Goal: Transaction & Acquisition: Purchase product/service

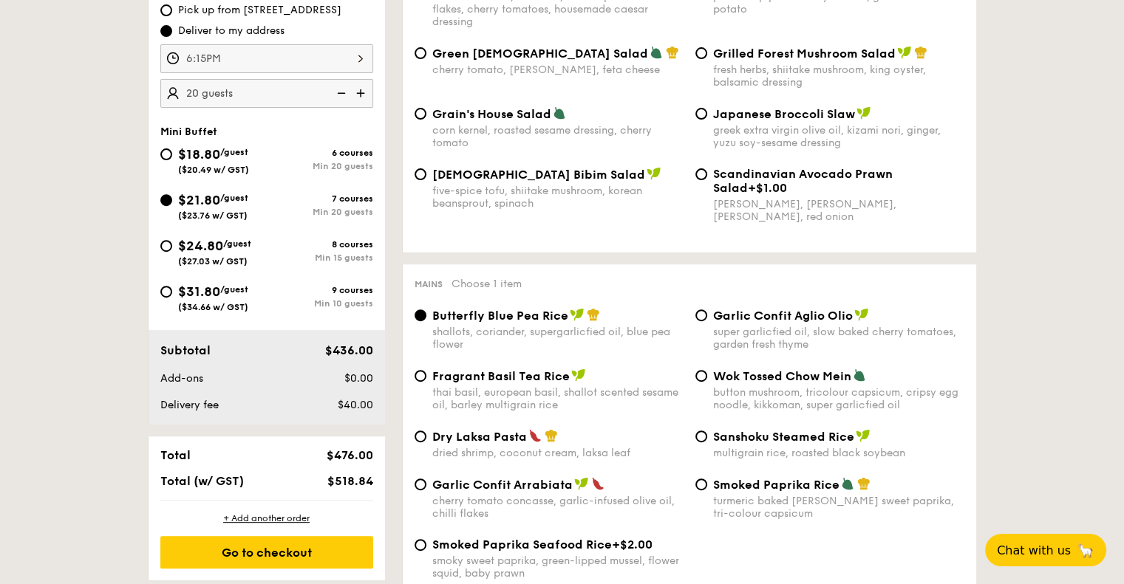
scroll to position [369, 0]
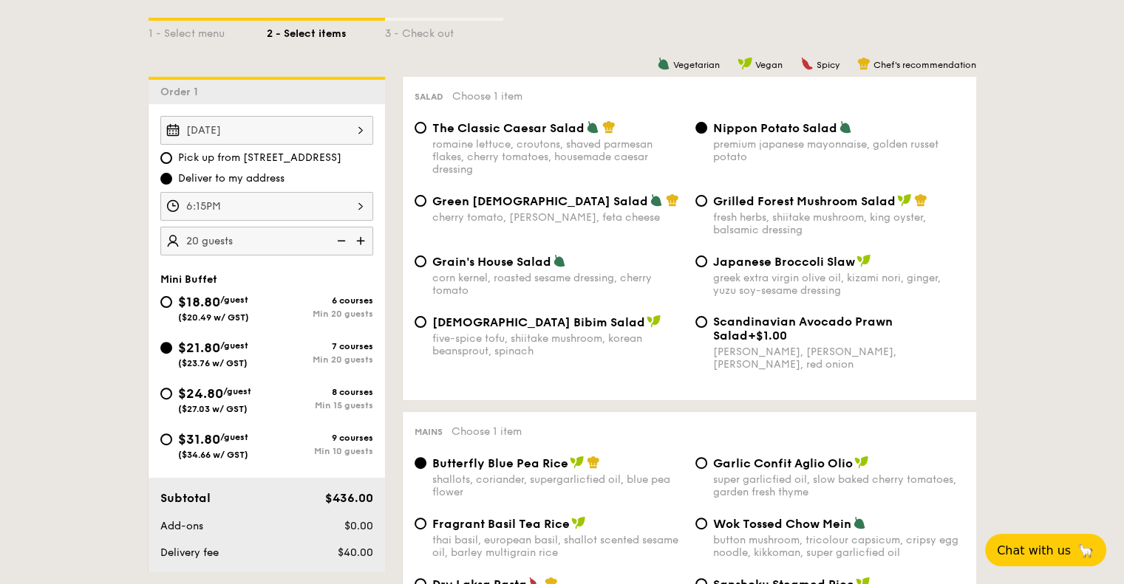
click at [777, 128] on span "Nippon Potato Salad" at bounding box center [775, 128] width 124 height 14
click at [707, 128] on input "Nippon Potato Salad premium japanese mayonnaise, golden russet potato" at bounding box center [701, 128] width 12 height 12
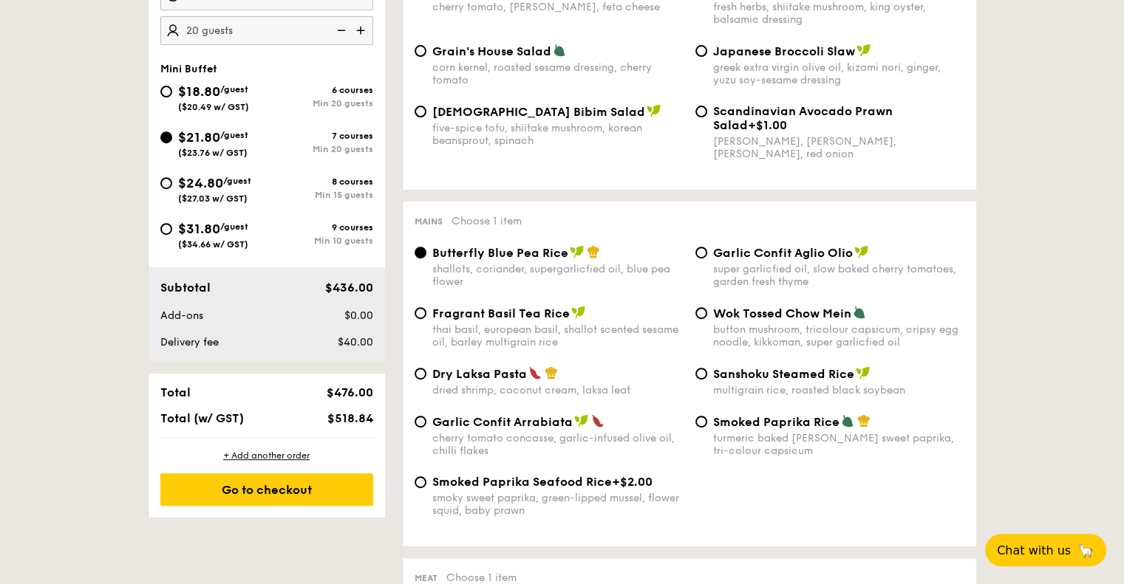
scroll to position [665, 0]
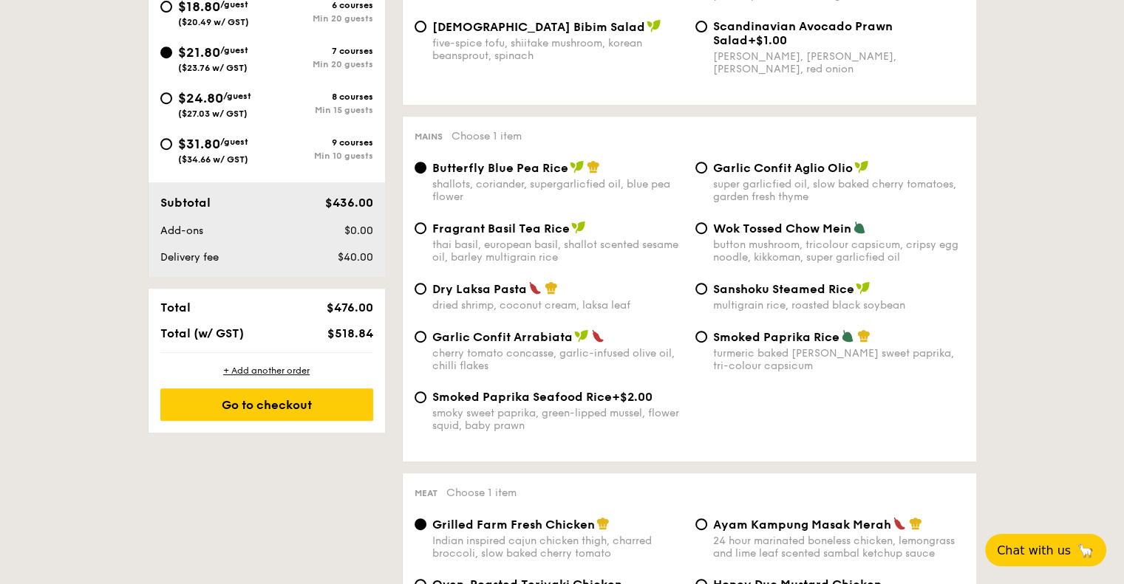
click at [792, 169] on span "Garlic Confit Aglio Olio" at bounding box center [783, 168] width 140 height 14
click at [707, 169] on input "Garlic Confit Aglio Olio super garlicfied oil, slow baked cherry tomatoes, gard…" at bounding box center [701, 168] width 12 height 12
radio input "true"
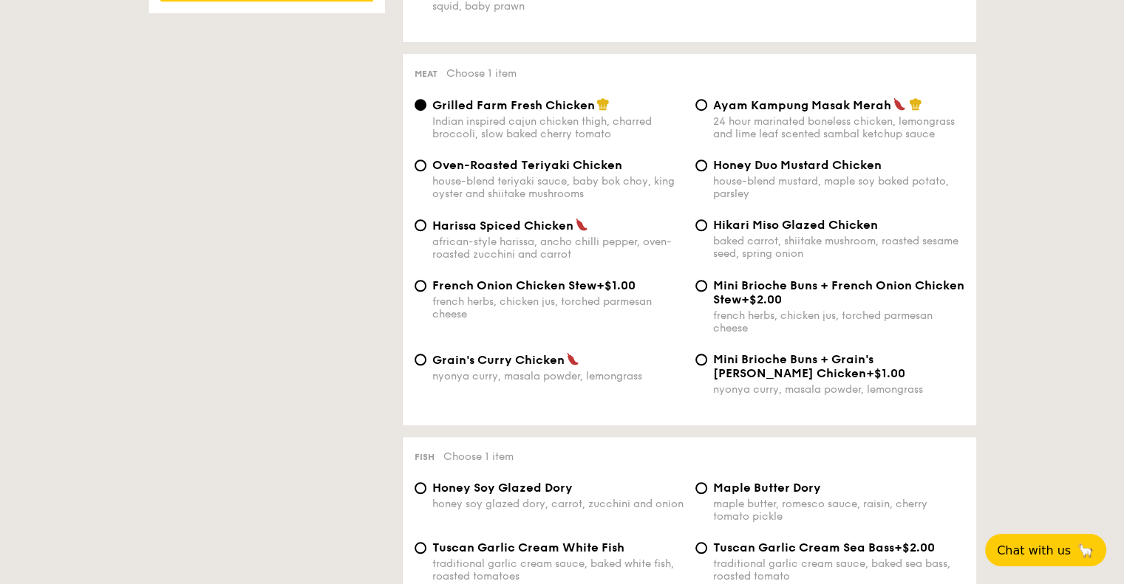
scroll to position [1108, 0]
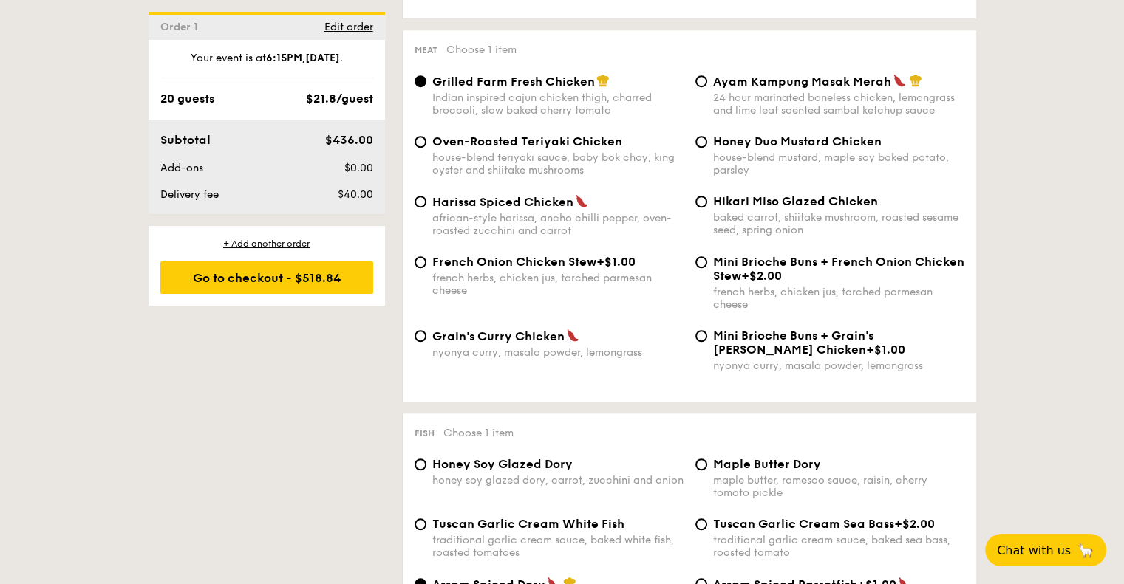
click at [553, 344] on span "Grain's Curry Chicken" at bounding box center [498, 337] width 132 height 14
click at [426, 342] on input "Grain's [PERSON_NAME] Chicken nyonya [PERSON_NAME], masala powder, lemongrass" at bounding box center [421, 336] width 12 height 12
radio input "true"
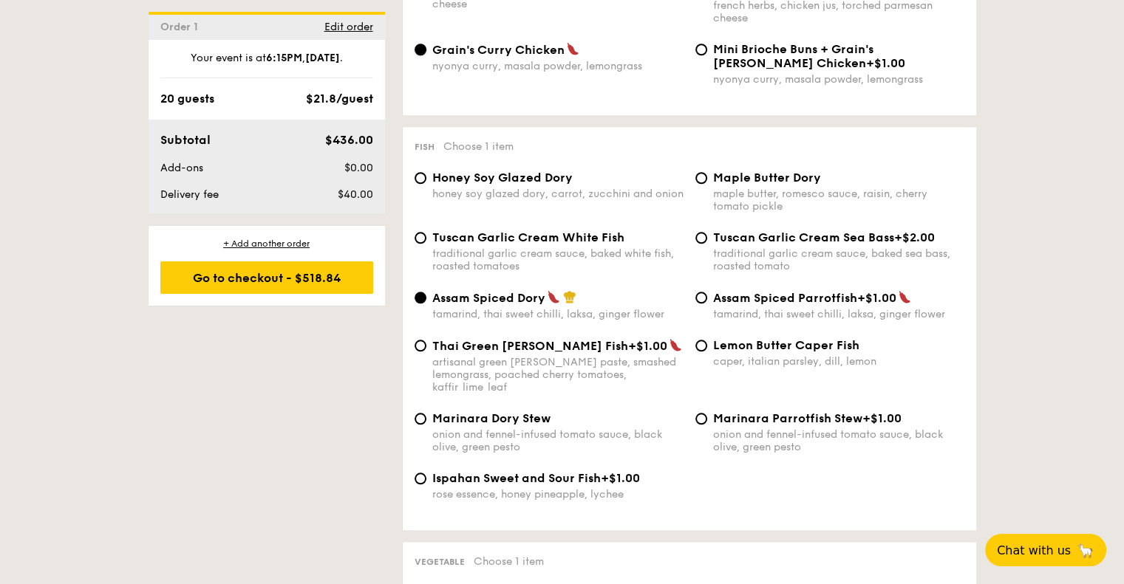
scroll to position [1404, 0]
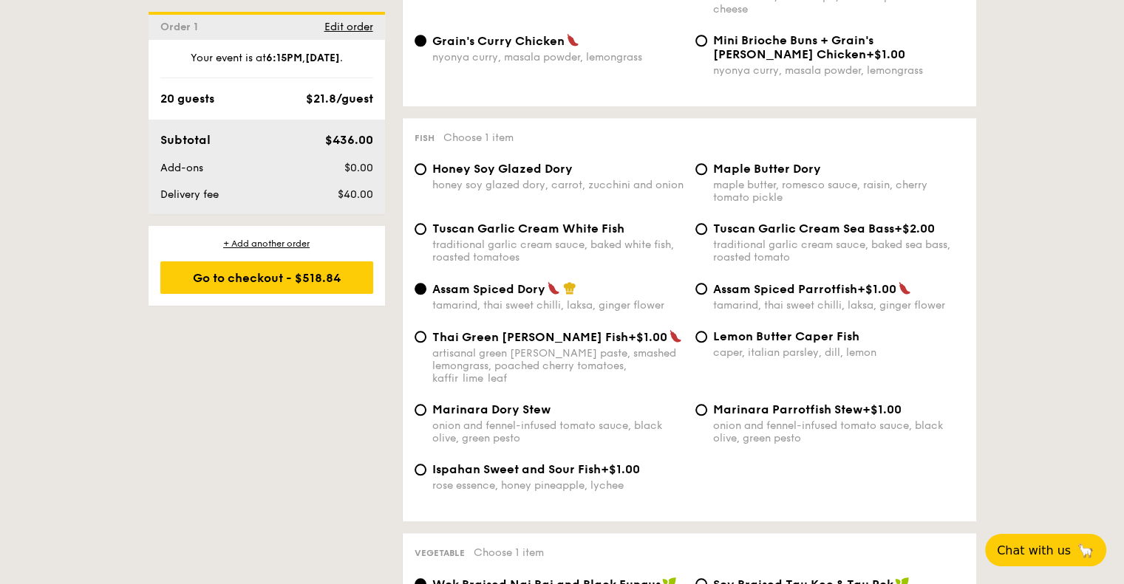
click at [527, 344] on span "Thai Green [PERSON_NAME] Fish" at bounding box center [530, 337] width 196 height 14
click at [426, 343] on input "Thai Green [PERSON_NAME] Fish +$1.00 artisanal green [PERSON_NAME] paste, smash…" at bounding box center [421, 337] width 12 height 12
radio input "true"
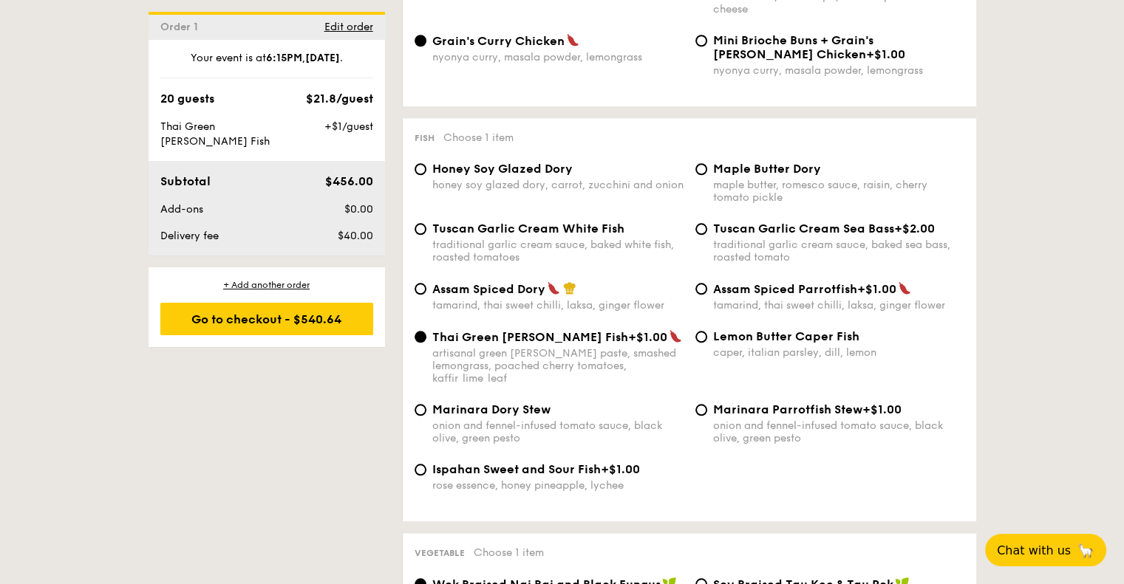
click at [527, 344] on span "Thai Green [PERSON_NAME] Fish" at bounding box center [530, 337] width 196 height 14
click at [426, 343] on input "Thai Green [PERSON_NAME] Fish +$1.00 artisanal green [PERSON_NAME] paste, smash…" at bounding box center [421, 337] width 12 height 12
click at [516, 296] on span "Assam Spiced Dory" at bounding box center [488, 289] width 113 height 14
click at [426, 295] on input "Assam Spiced Dory tamarind, thai sweet chilli, laksa, ginger flower" at bounding box center [421, 289] width 12 height 12
radio input "true"
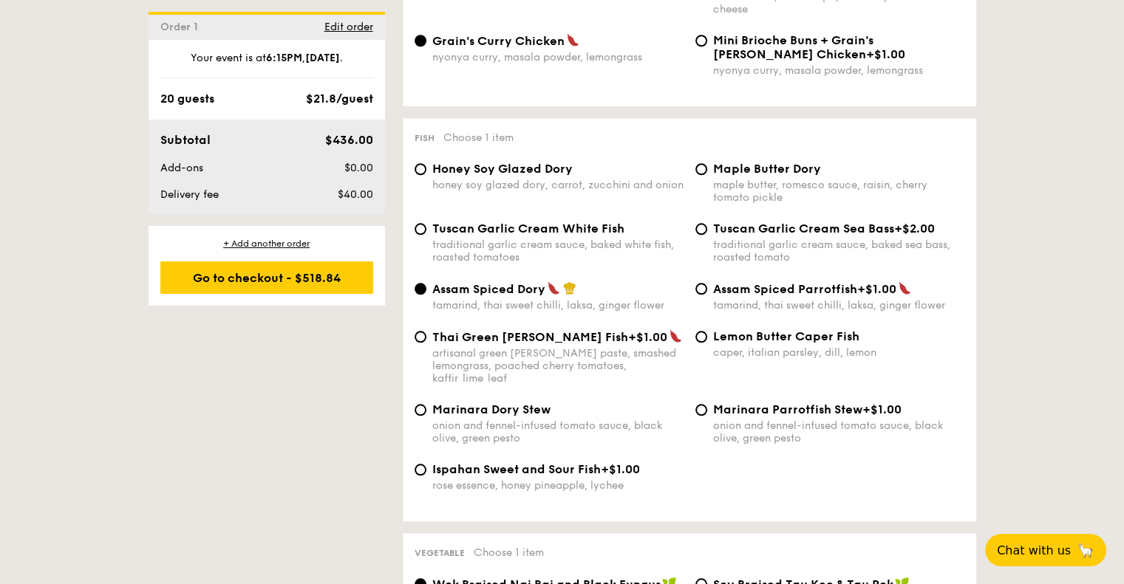
click at [754, 236] on span "Tuscan Garlic Cream Sea Bass" at bounding box center [803, 229] width 181 height 14
click at [707, 235] on input "Tuscan Garlic Cream Sea Bass +$2.00 traditional garlic cream sauce, baked sea b…" at bounding box center [701, 229] width 12 height 12
radio input "true"
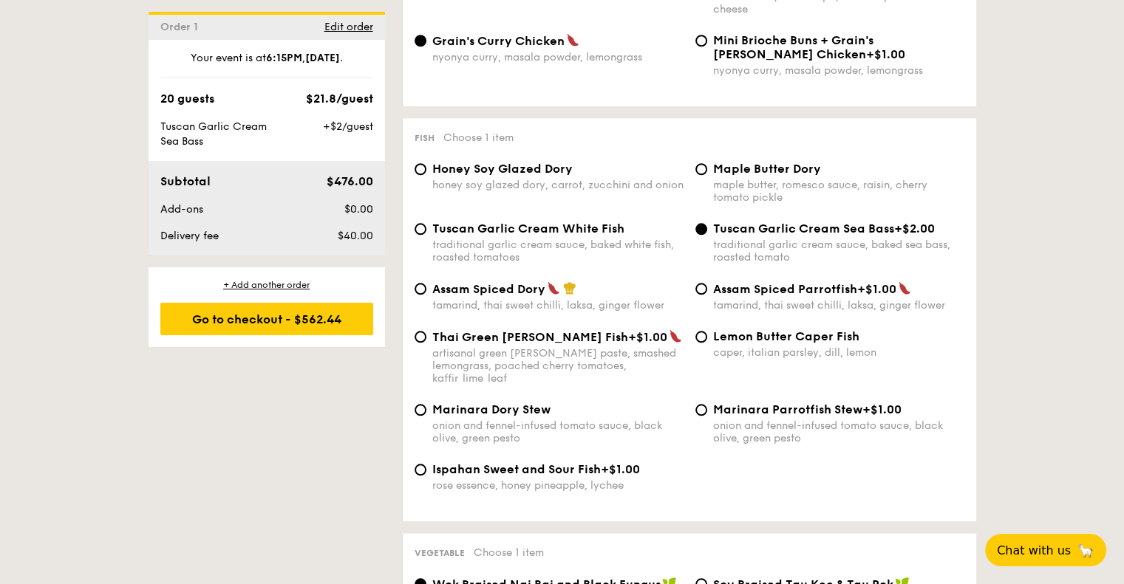
click at [777, 235] on span "Tuscan Garlic Cream Sea Bass" at bounding box center [803, 229] width 181 height 14
click at [707, 235] on input "Tuscan Garlic Cream Sea Bass +$2.00 traditional garlic cream sauce, baked sea b…" at bounding box center [701, 229] width 12 height 12
click at [559, 236] on span "Tuscan Garlic Cream White Fish" at bounding box center [528, 229] width 192 height 14
click at [426, 235] on input "Tuscan Garlic Cream White Fish traditional garlic cream sauce, baked white fish…" at bounding box center [421, 229] width 12 height 12
radio input "true"
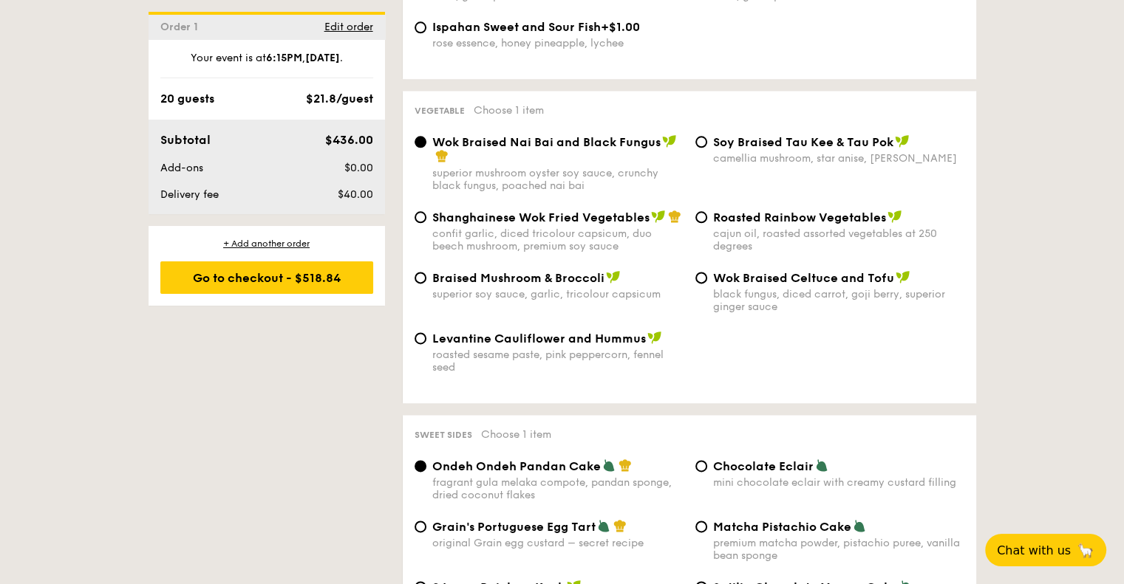
scroll to position [1847, 0]
click at [556, 284] on span "Braised Mushroom & Broccoli" at bounding box center [518, 277] width 172 height 14
click at [426, 283] on input "Braised Mushroom & Broccoli superior soy sauce, garlic, tricolour capsicum" at bounding box center [421, 277] width 12 height 12
radio input "true"
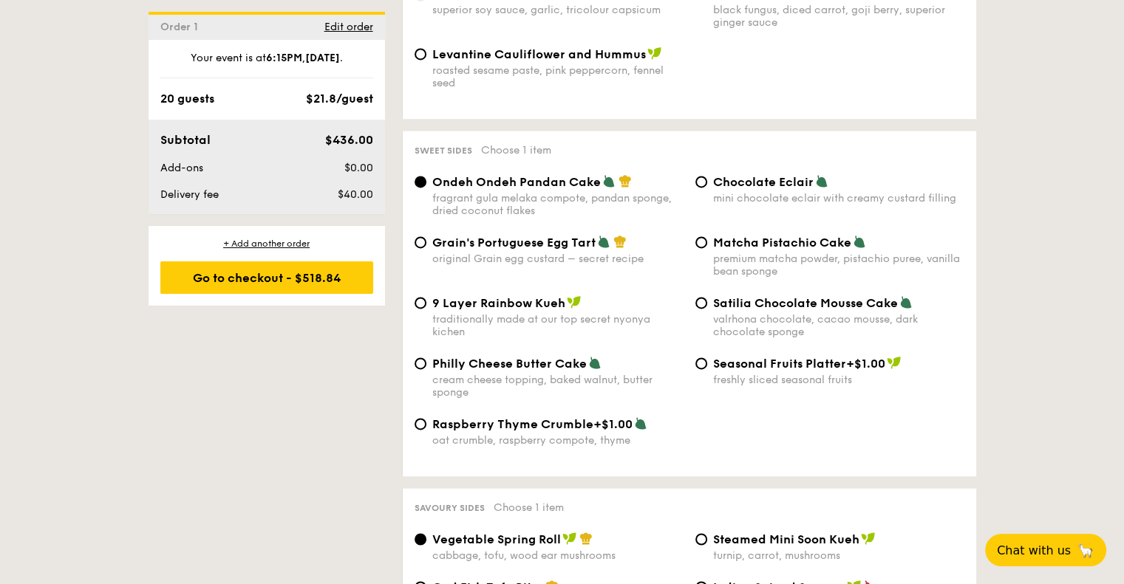
scroll to position [2290, 0]
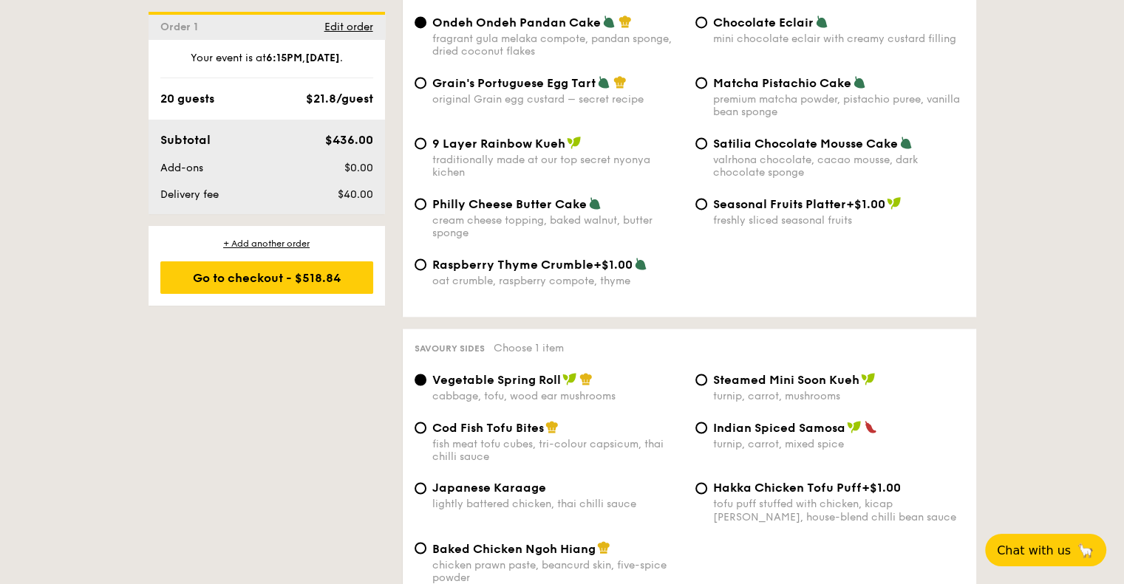
click at [533, 495] on span "Japanese Karaage" at bounding box center [489, 488] width 114 height 14
click at [426, 494] on input "Japanese Karaage lightly battered chicken, thai chilli sauce" at bounding box center [421, 488] width 12 height 12
radio input "true"
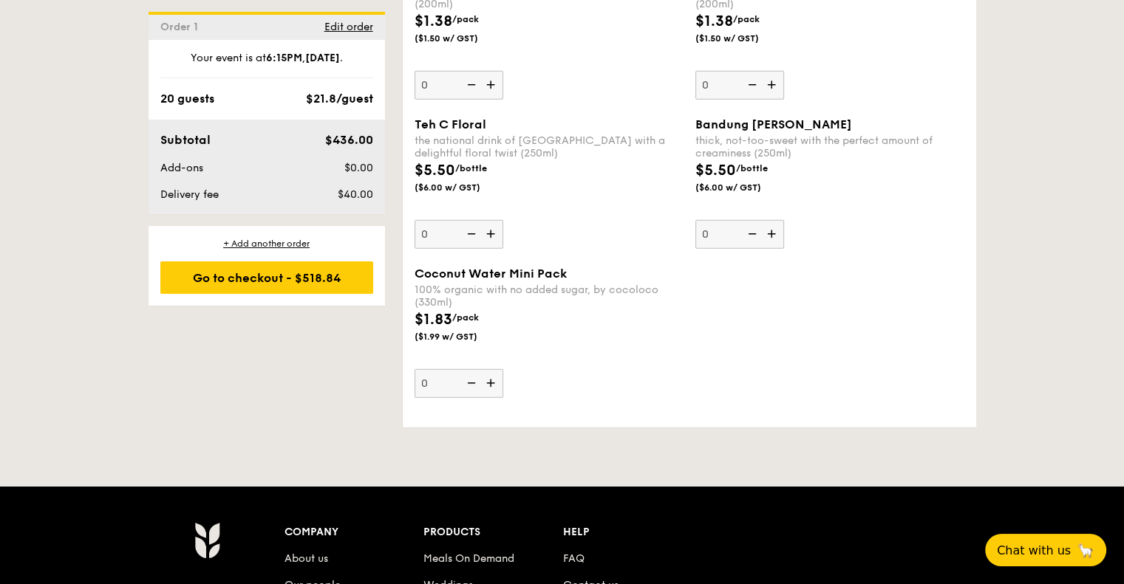
scroll to position [4138, 0]
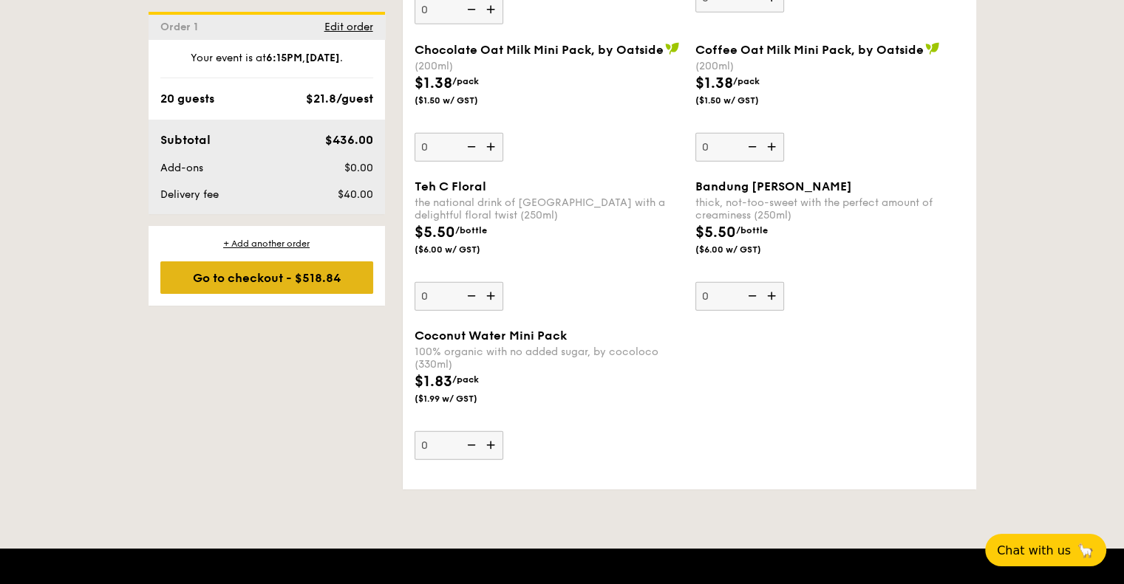
click at [330, 272] on div "Go to checkout - $518.84" at bounding box center [266, 278] width 213 height 33
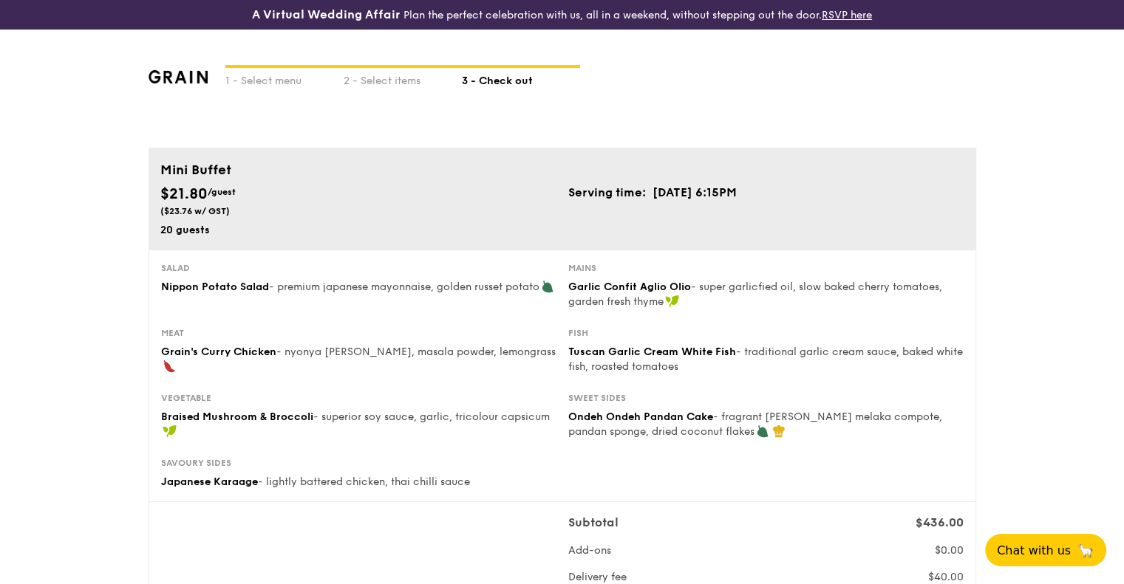
scroll to position [148, 0]
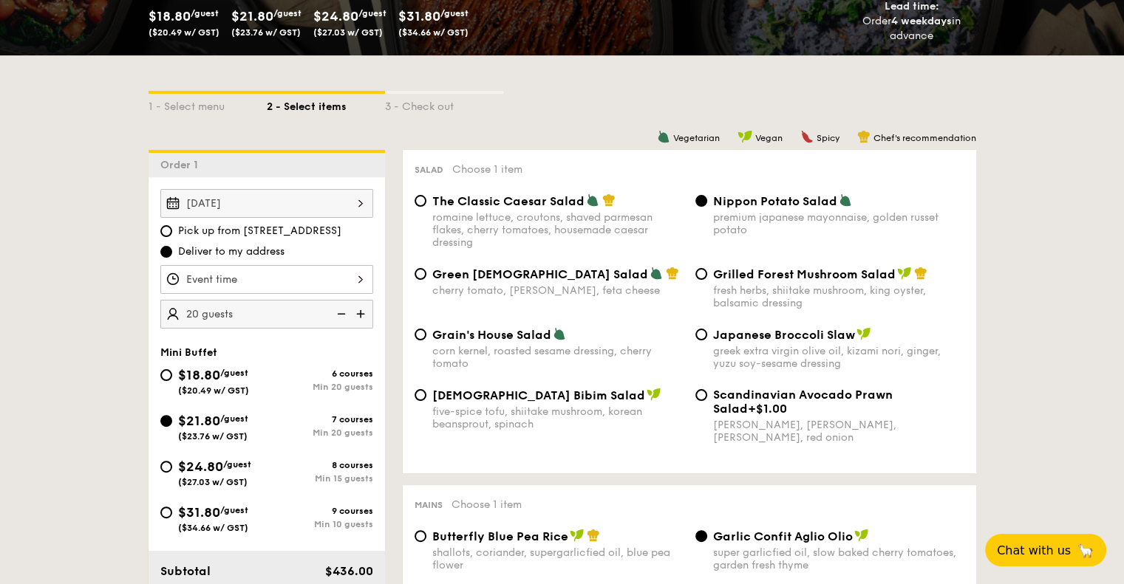
scroll to position [352, 0]
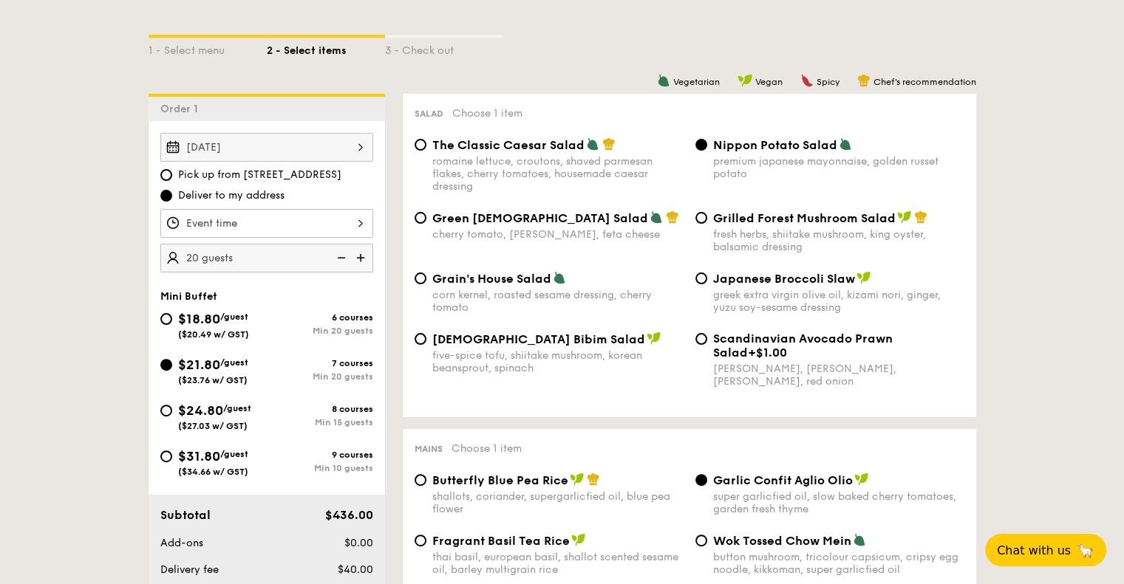
click at [219, 411] on span "$24.80" at bounding box center [200, 411] width 45 height 16
click at [172, 411] on input "$24.80 /guest ($27.03 w/ GST) 8 courses Min 15 guests" at bounding box center [166, 411] width 12 height 12
radio input "true"
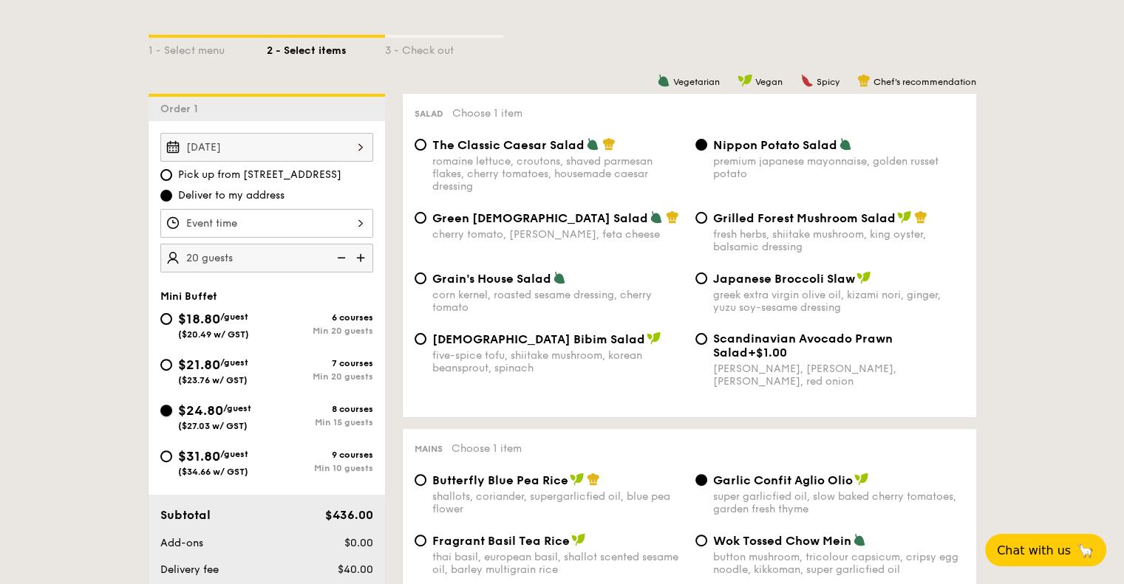
radio input "true"
radio input "false"
radio input "true"
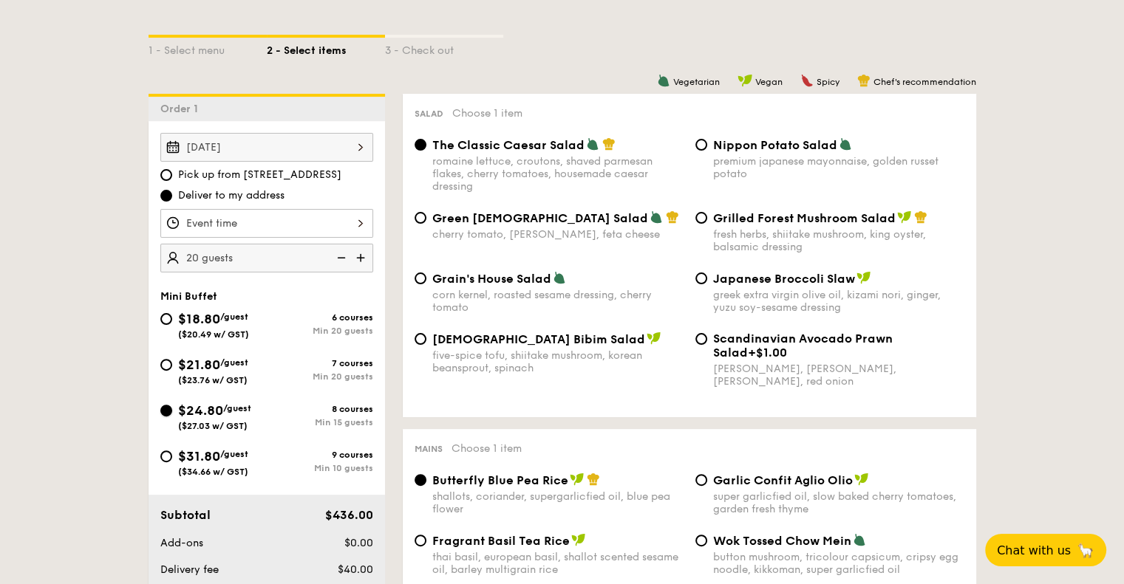
radio input "true"
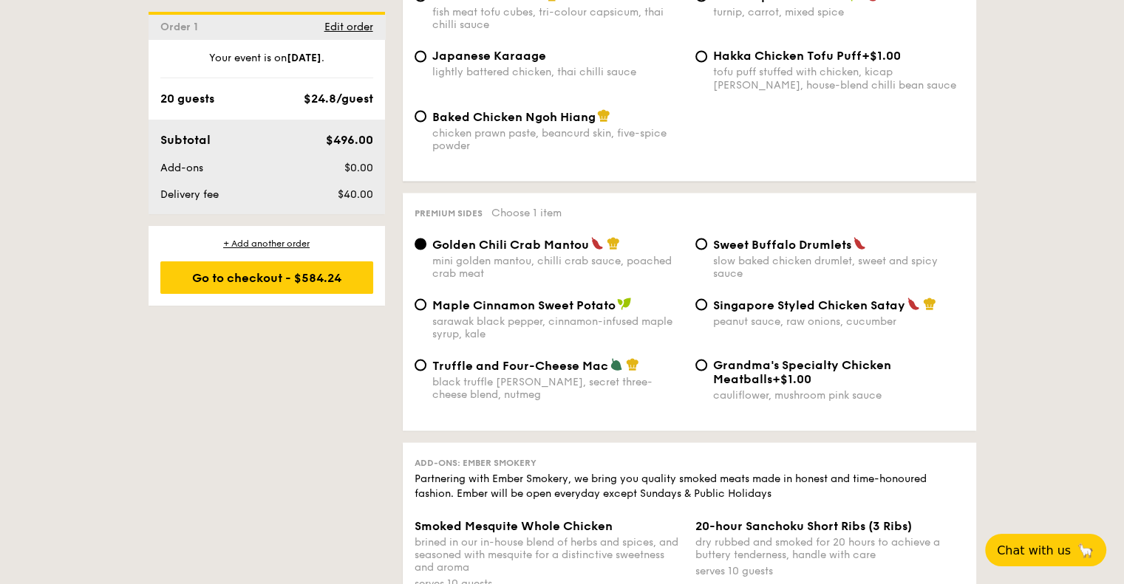
scroll to position [2717, 0]
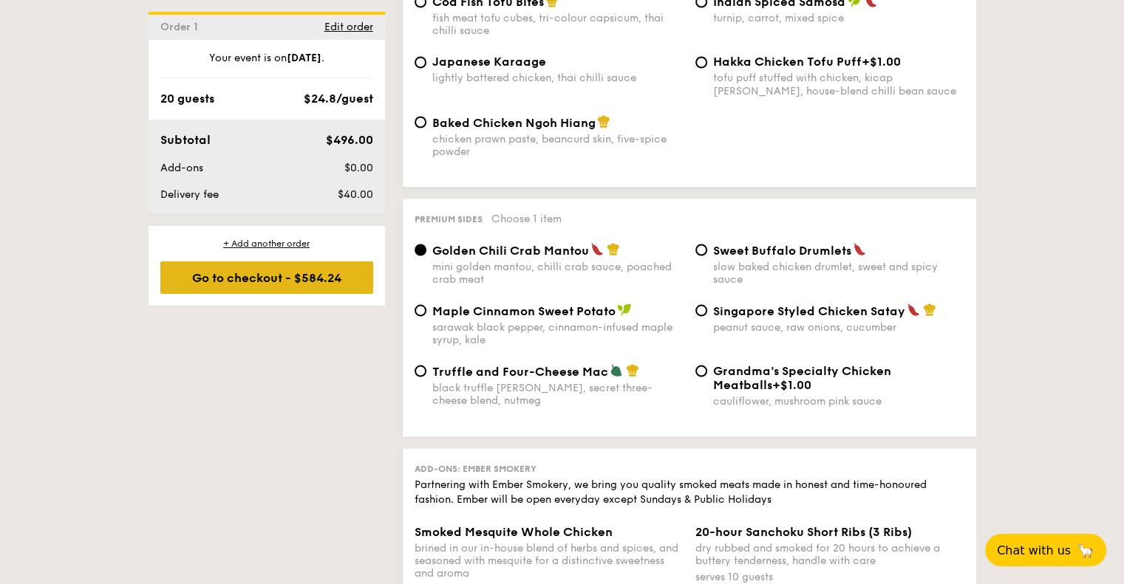
click at [342, 281] on div "Go to checkout - $584.24" at bounding box center [266, 278] width 213 height 33
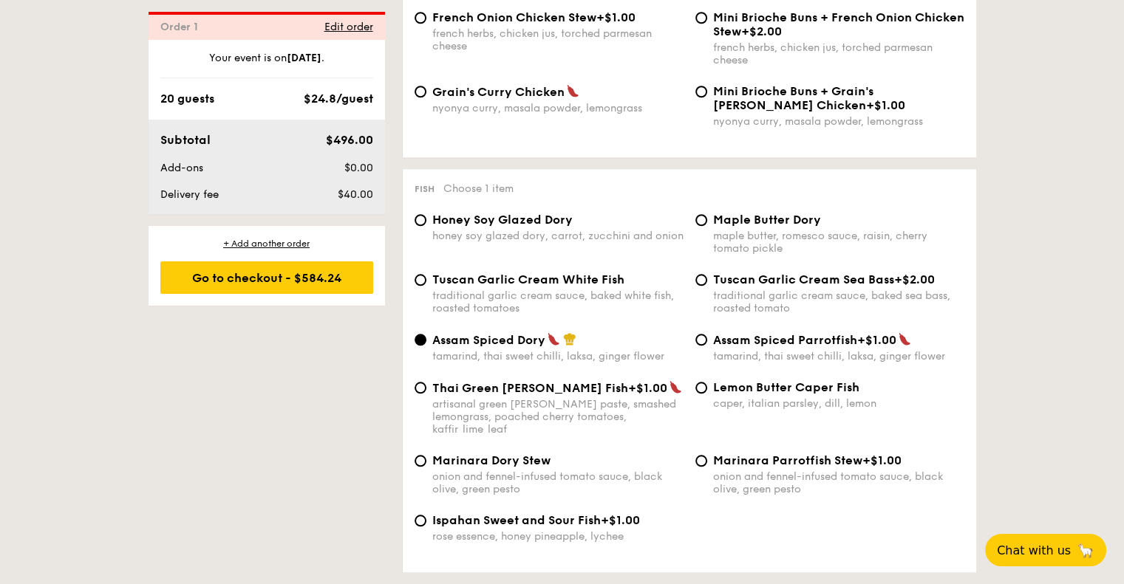
scroll to position [424, 0]
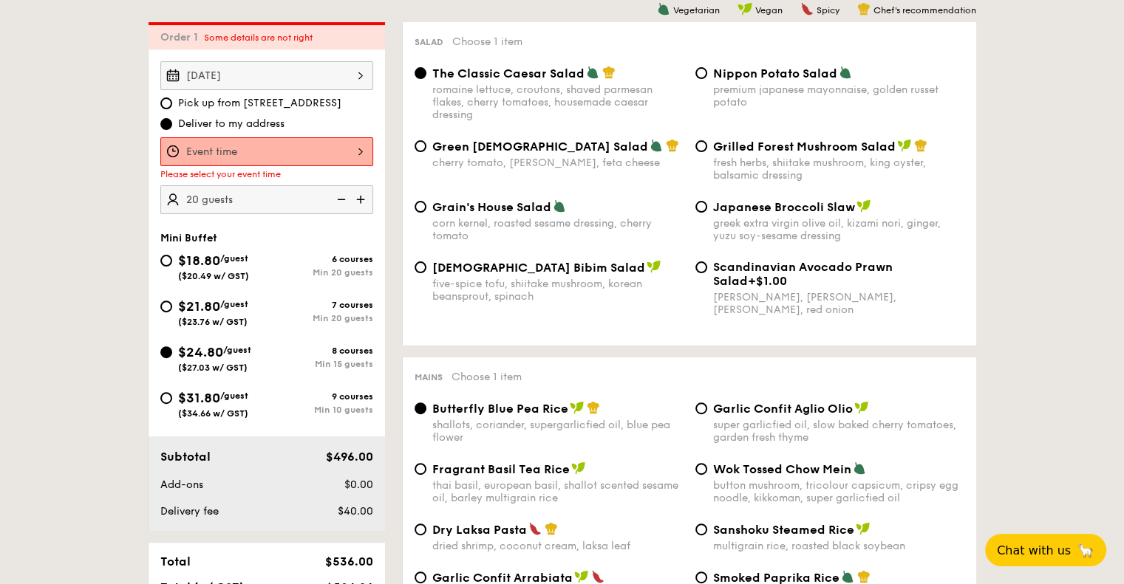
click at [318, 153] on div at bounding box center [266, 151] width 213 height 29
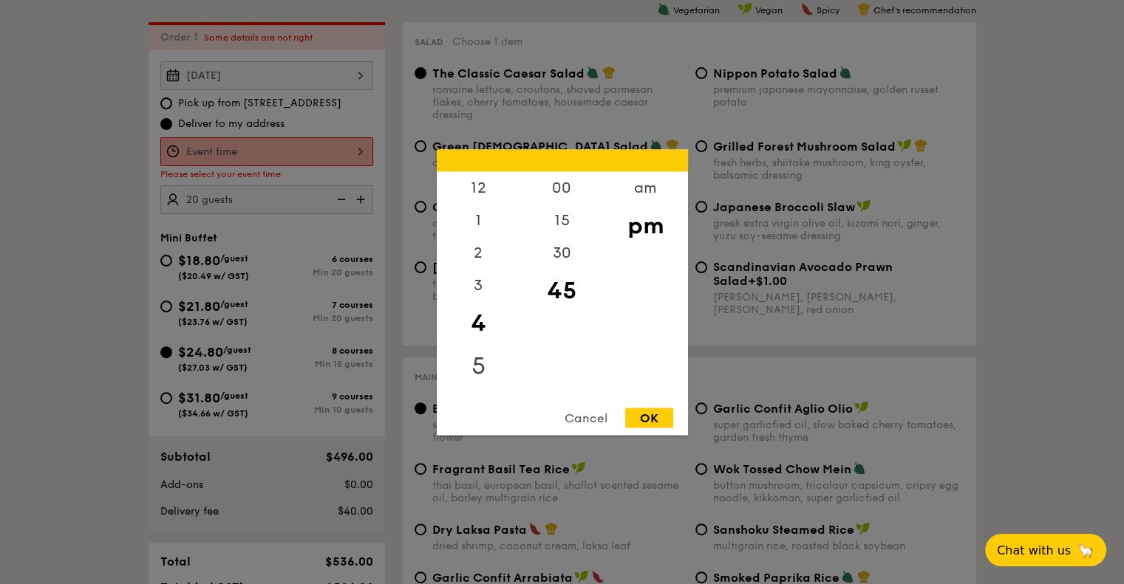
click at [485, 369] on div "5" at bounding box center [478, 365] width 83 height 43
click at [481, 386] on div "6" at bounding box center [478, 398] width 83 height 43
click at [560, 218] on div "15" at bounding box center [561, 225] width 83 height 43
click at [647, 414] on div "OK" at bounding box center [649, 418] width 48 height 20
type input "6:15PM"
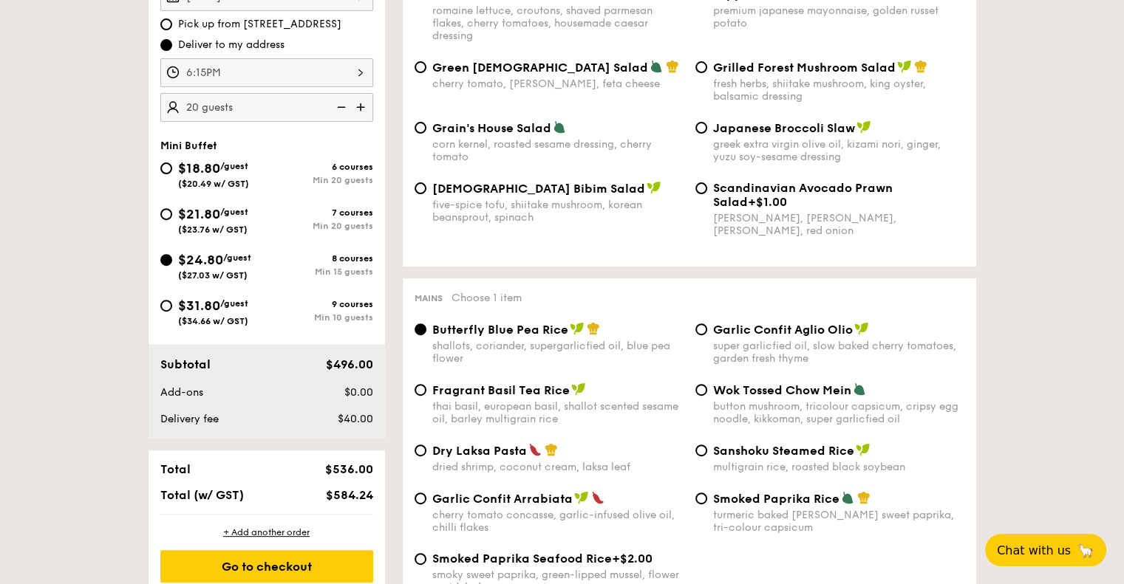
scroll to position [646, 0]
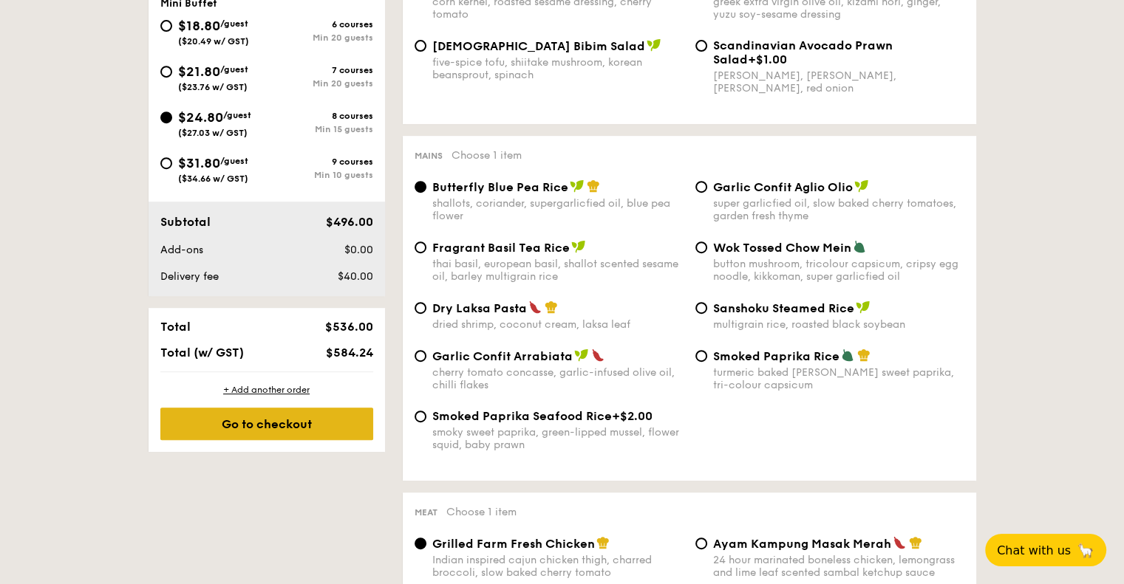
click at [301, 428] on div "Go to checkout" at bounding box center [266, 424] width 213 height 33
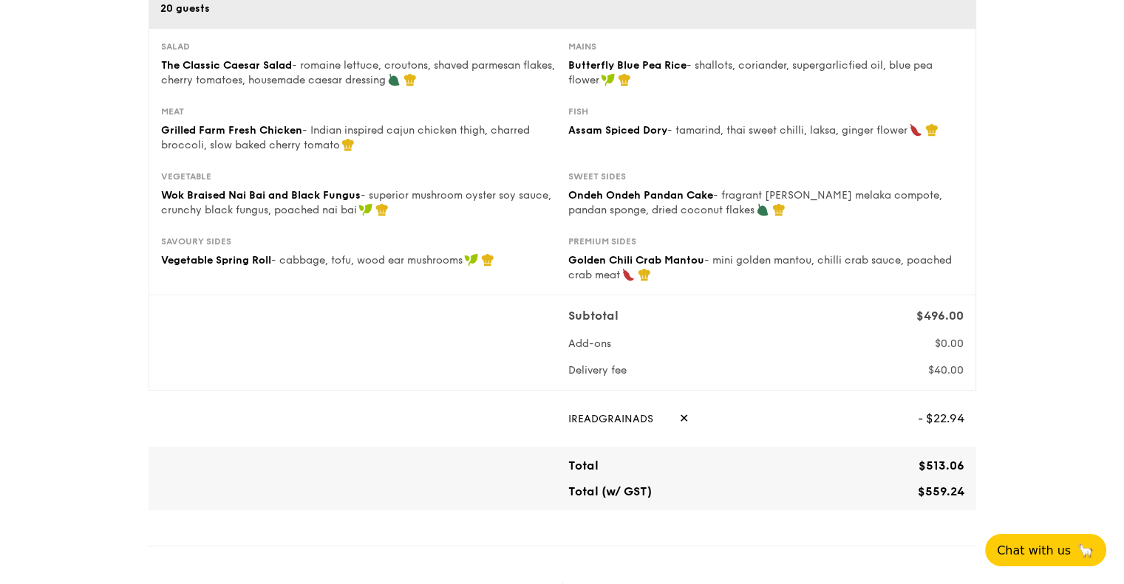
scroll to position [296, 0]
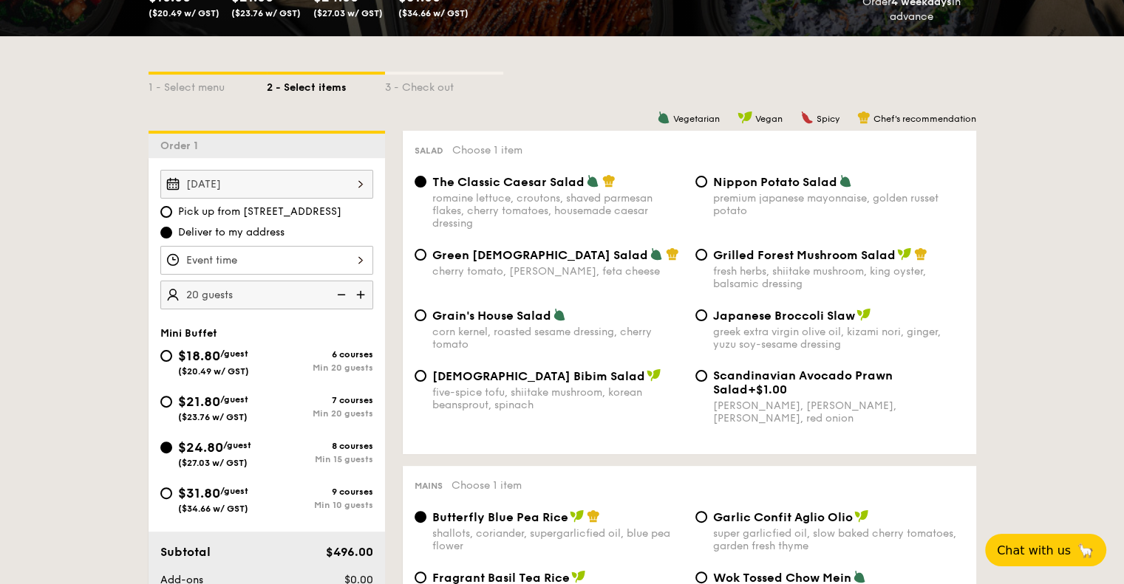
scroll to position [372, 0]
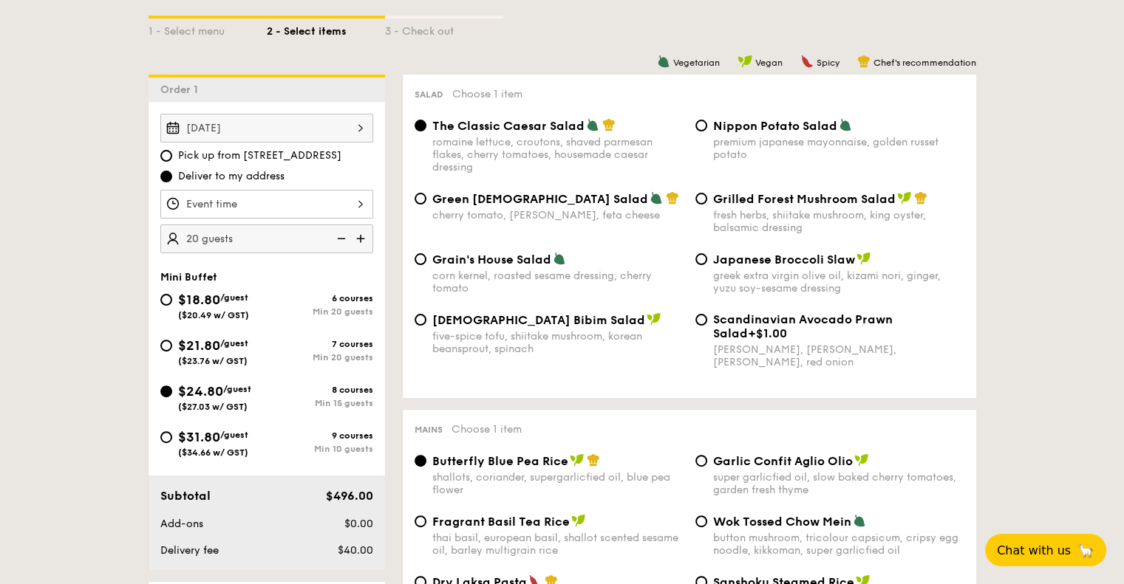
click at [257, 331] on div "$18.80 /guest ($20.49 w/ GST) 6 courses Min 20 guests $21.80 /guest ($23.76 w/ …" at bounding box center [266, 381] width 225 height 183
click at [265, 342] on div "$21.80 /guest ($23.76 w/ GST)" at bounding box center [213, 350] width 106 height 31
click at [172, 342] on input "$21.80 /guest ($23.76 w/ GST) 7 courses Min 20 guests" at bounding box center [166, 346] width 12 height 12
radio input "true"
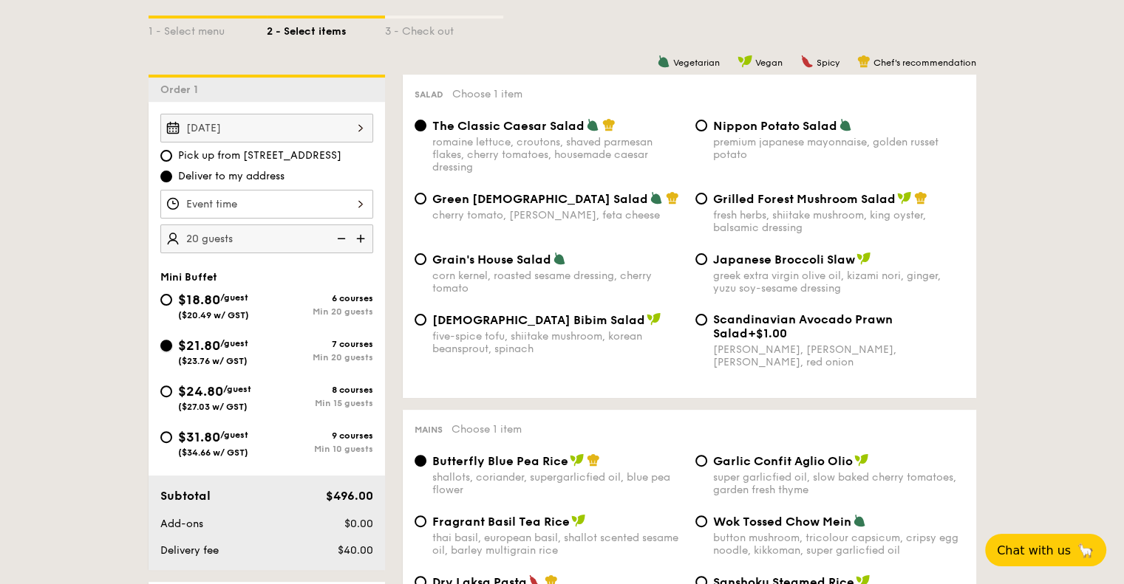
radio input "true"
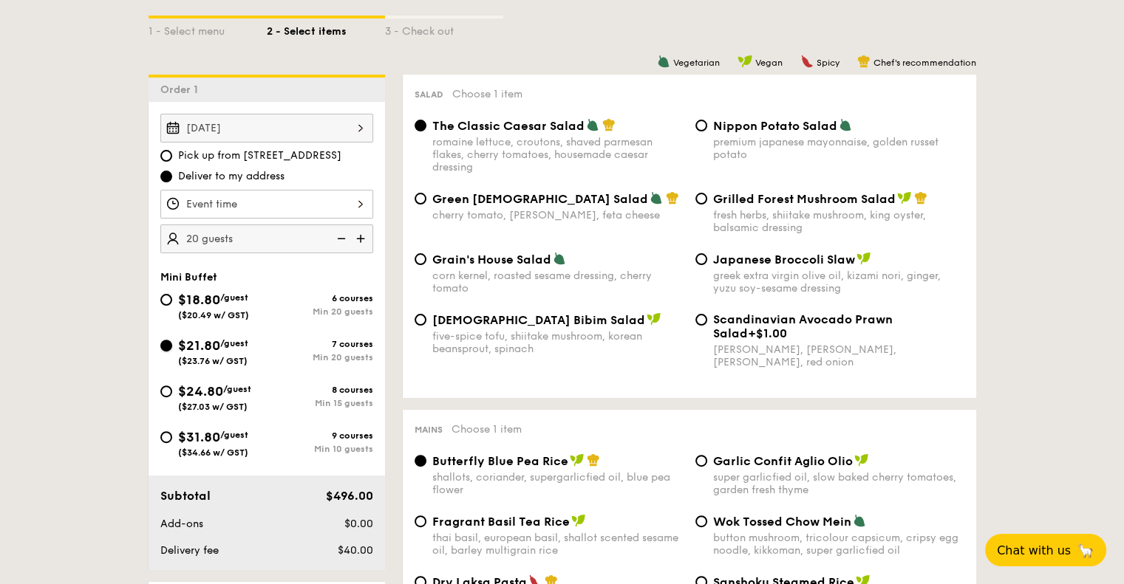
radio input "true"
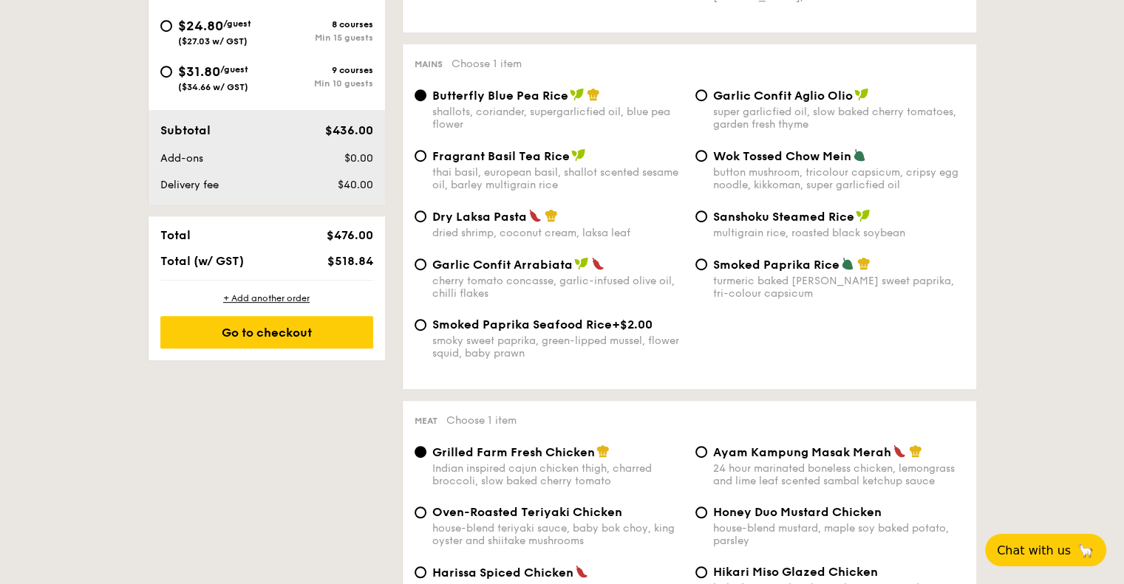
scroll to position [667, 0]
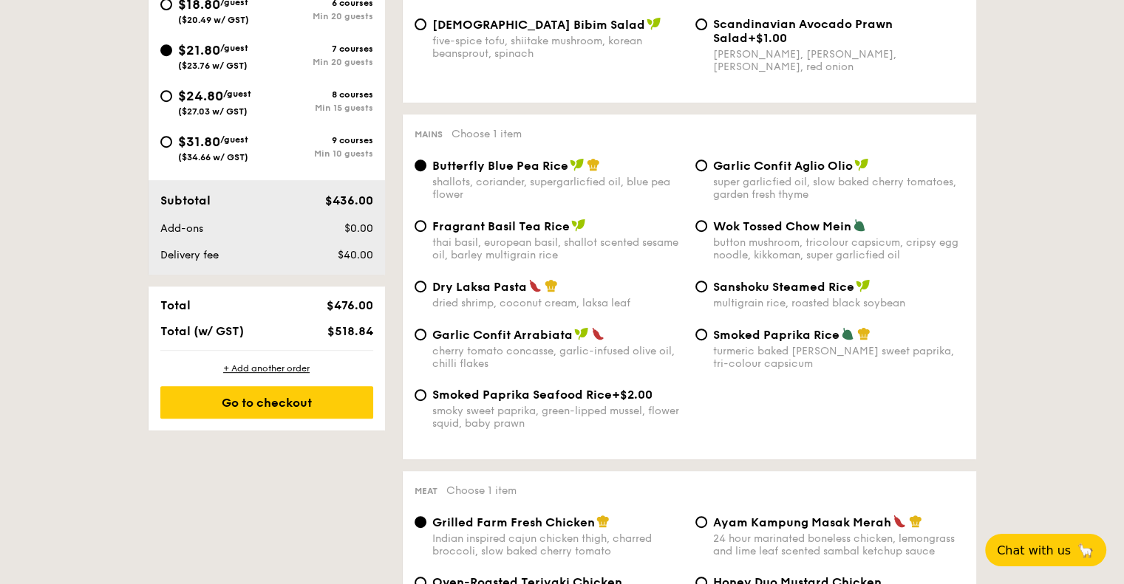
click at [287, 106] on div "Min 15 guests" at bounding box center [320, 108] width 106 height 10
click at [172, 102] on input "$24.80 /guest ($27.03 w/ GST) 8 courses Min 15 guests" at bounding box center [166, 96] width 12 height 12
radio input "true"
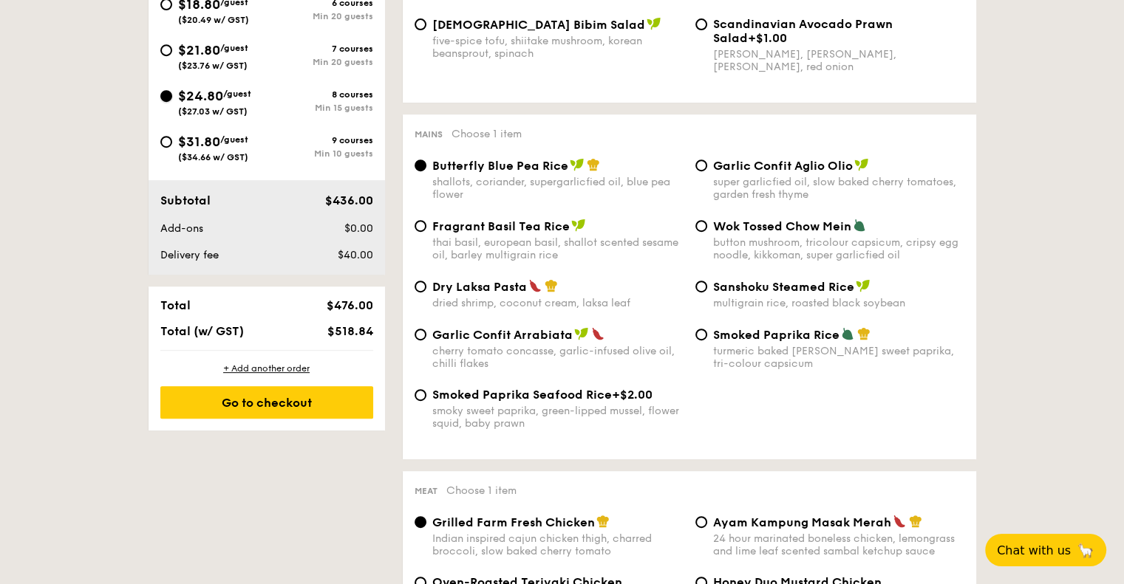
radio input "true"
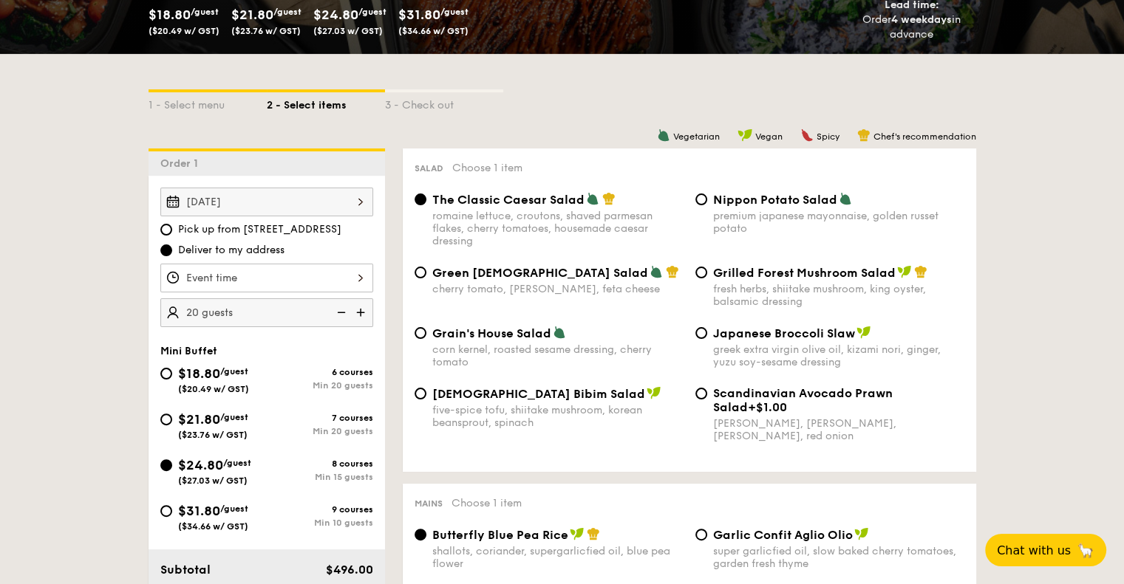
click at [727, 194] on span "Nippon Potato Salad" at bounding box center [775, 200] width 124 height 14
click at [707, 194] on input "Nippon Potato Salad premium japanese mayonnaise, golden russet potato" at bounding box center [701, 200] width 12 height 12
radio input "true"
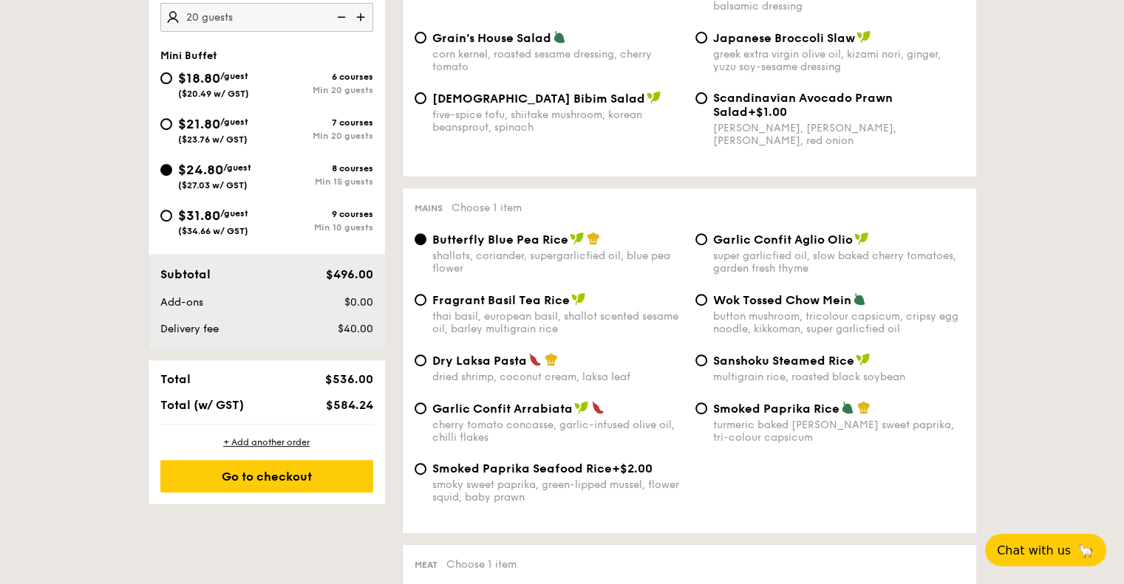
click at [746, 243] on span "Garlic Confit Aglio Olio" at bounding box center [783, 240] width 140 height 14
click at [707, 243] on input "Garlic Confit Aglio Olio super garlicfied oil, slow baked cherry tomatoes, gard…" at bounding box center [701, 239] width 12 height 12
radio input "true"
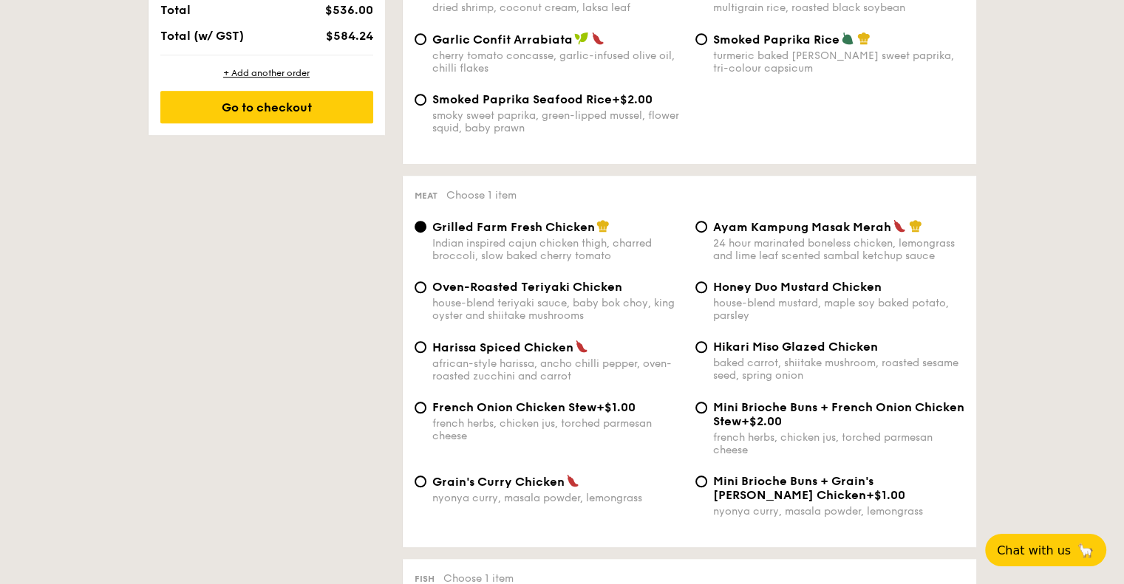
scroll to position [1037, 0]
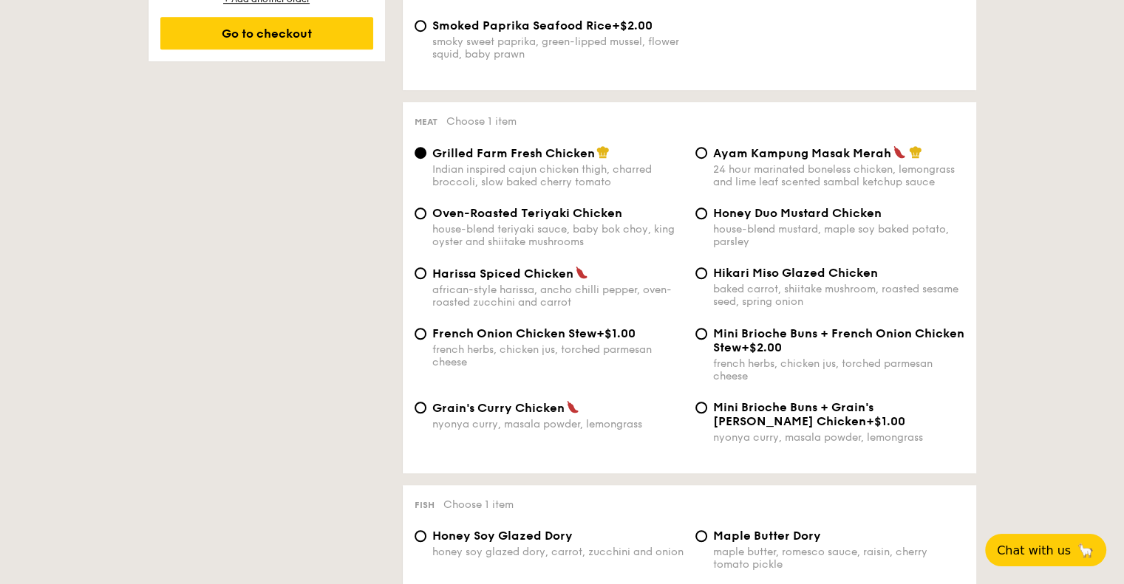
click at [541, 415] on span "Grain's Curry Chicken" at bounding box center [498, 408] width 132 height 14
click at [426, 414] on input "Grain's [PERSON_NAME] Chicken nyonya [PERSON_NAME], masala powder, lemongrass" at bounding box center [421, 408] width 12 height 12
radio input "true"
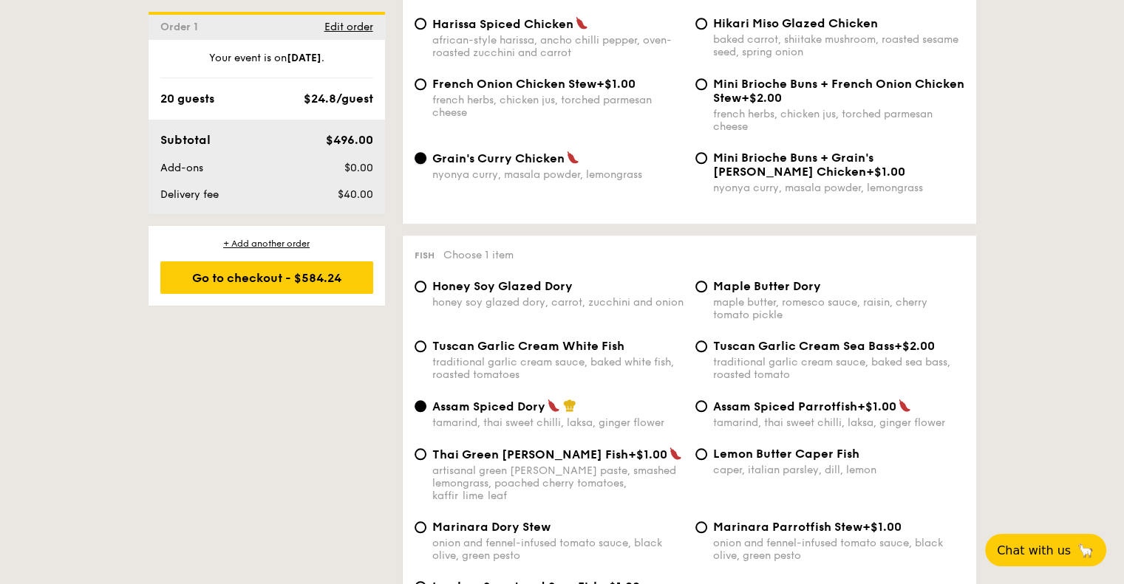
scroll to position [1406, 0]
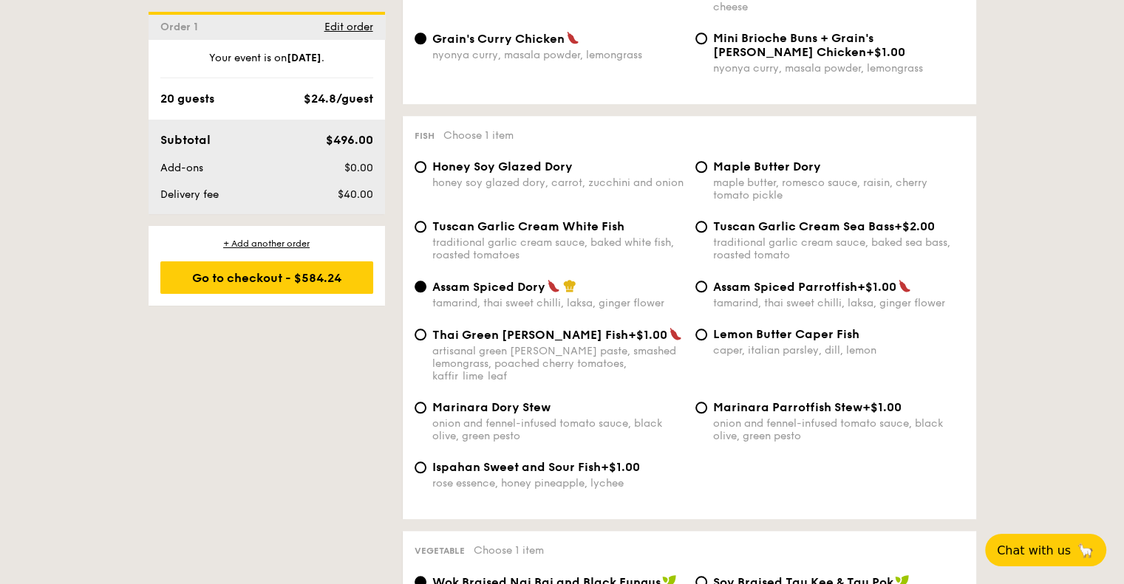
click at [591, 233] on span "Tuscan Garlic Cream White Fish" at bounding box center [528, 226] width 192 height 14
click at [426, 233] on input "Tuscan Garlic Cream White Fish traditional garlic cream sauce, baked white fish…" at bounding box center [421, 227] width 12 height 12
radio input "true"
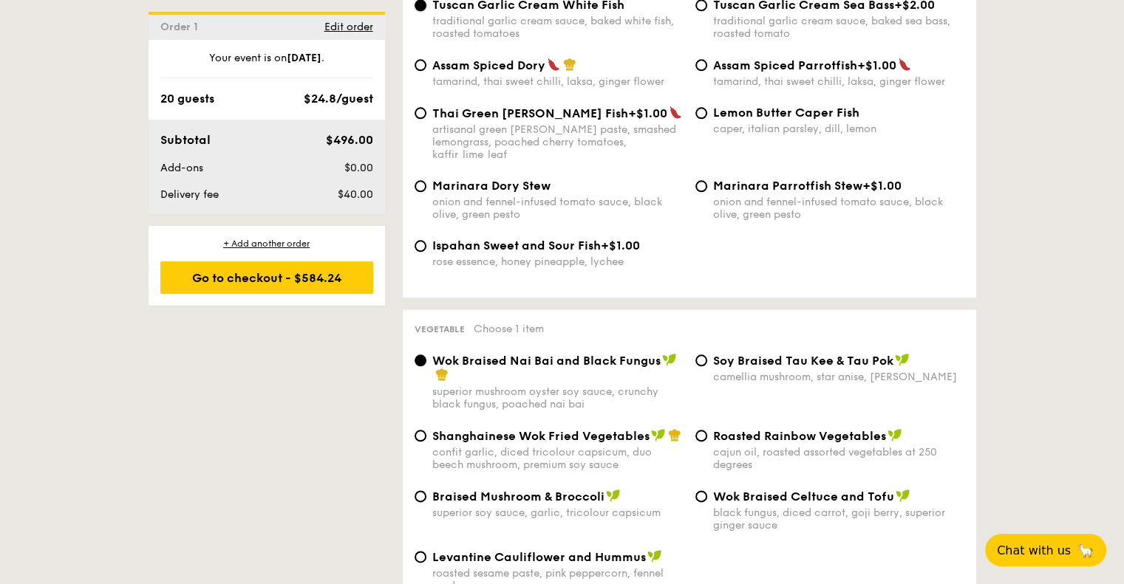
scroll to position [1775, 0]
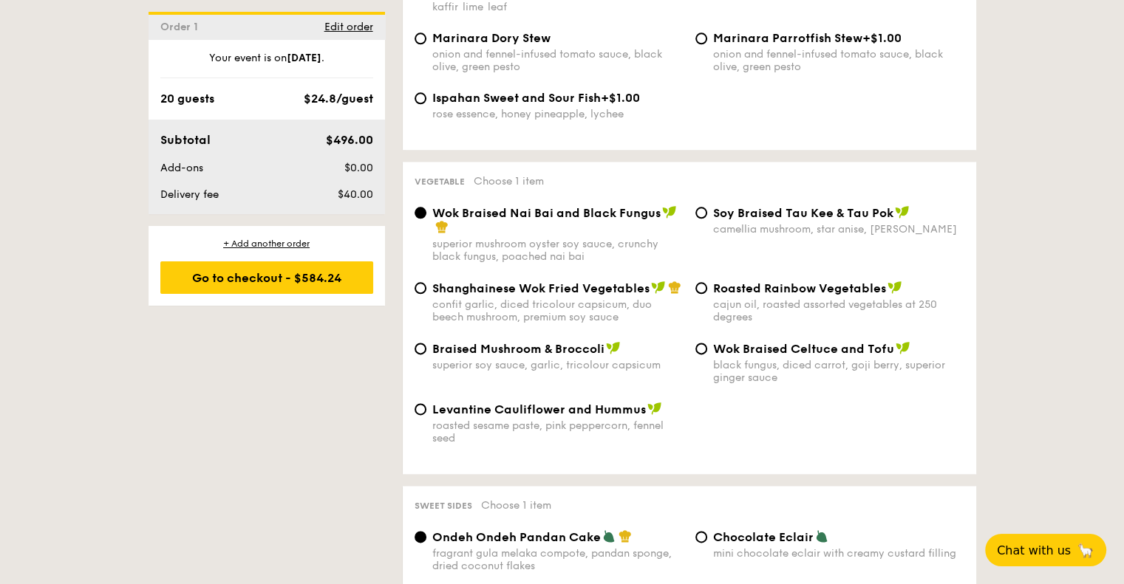
click at [549, 352] on span "Braised Mushroom & Broccoli" at bounding box center [518, 349] width 172 height 14
click at [426, 352] on input "Braised Mushroom & Broccoli superior soy sauce, garlic, tricolour capsicum" at bounding box center [421, 349] width 12 height 12
radio input "true"
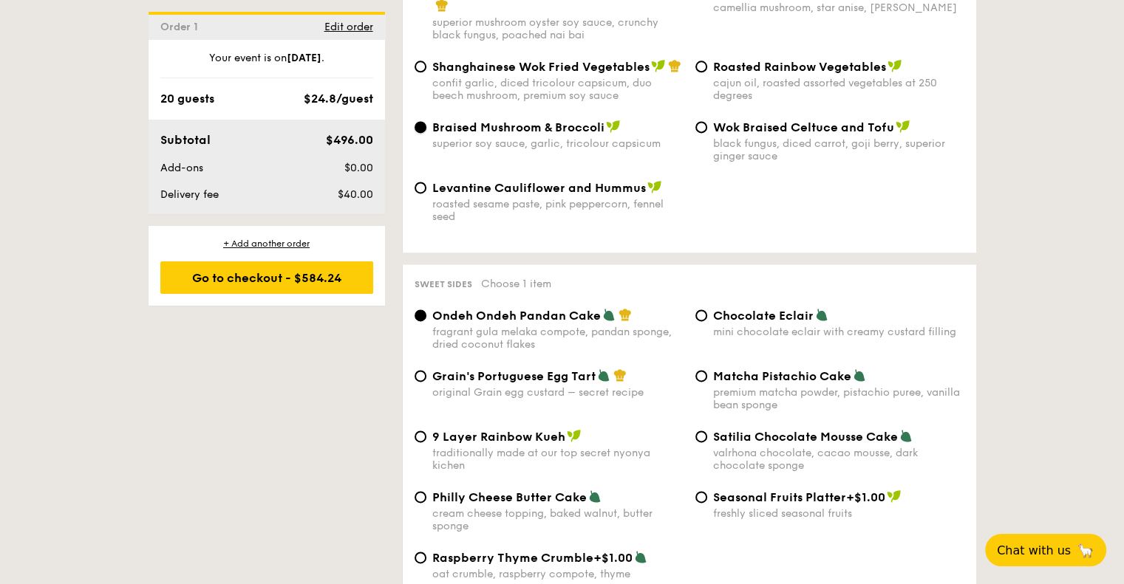
scroll to position [2071, 0]
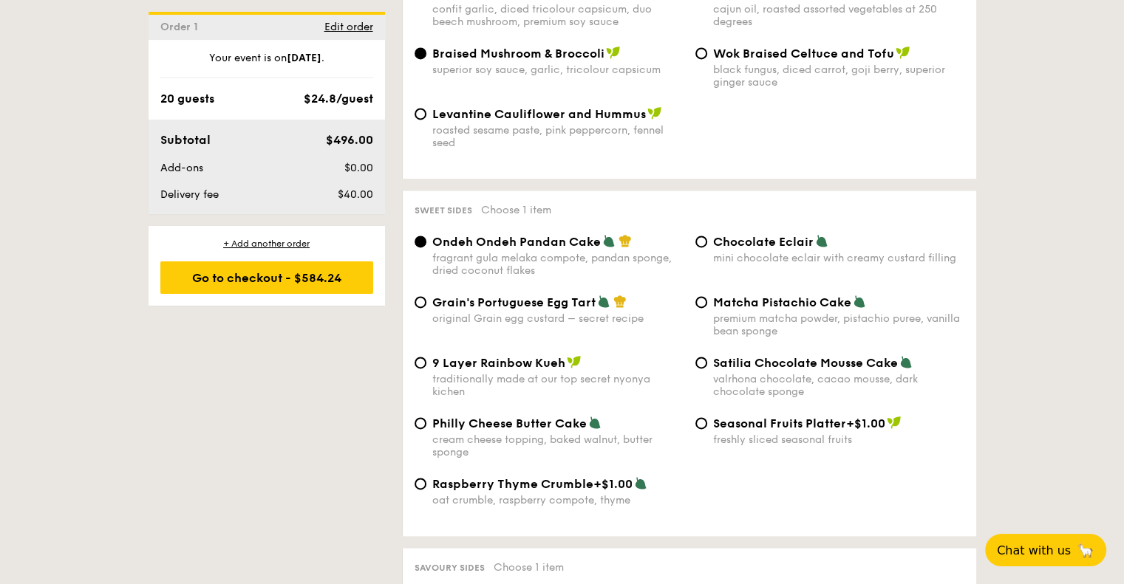
click at [576, 249] on span "Ondeh Ondeh Pandan Cake" at bounding box center [516, 242] width 168 height 14
click at [426, 248] on input "Ondeh Ondeh Pandan Cake fragrant [PERSON_NAME] melaka compote, pandan sponge, d…" at bounding box center [421, 242] width 12 height 12
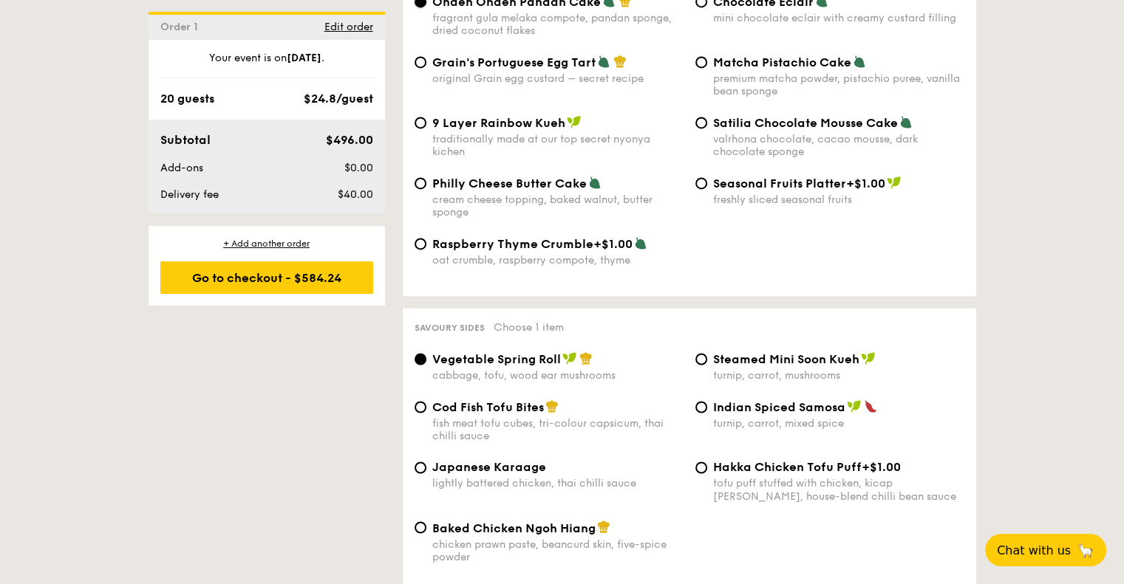
scroll to position [2367, 0]
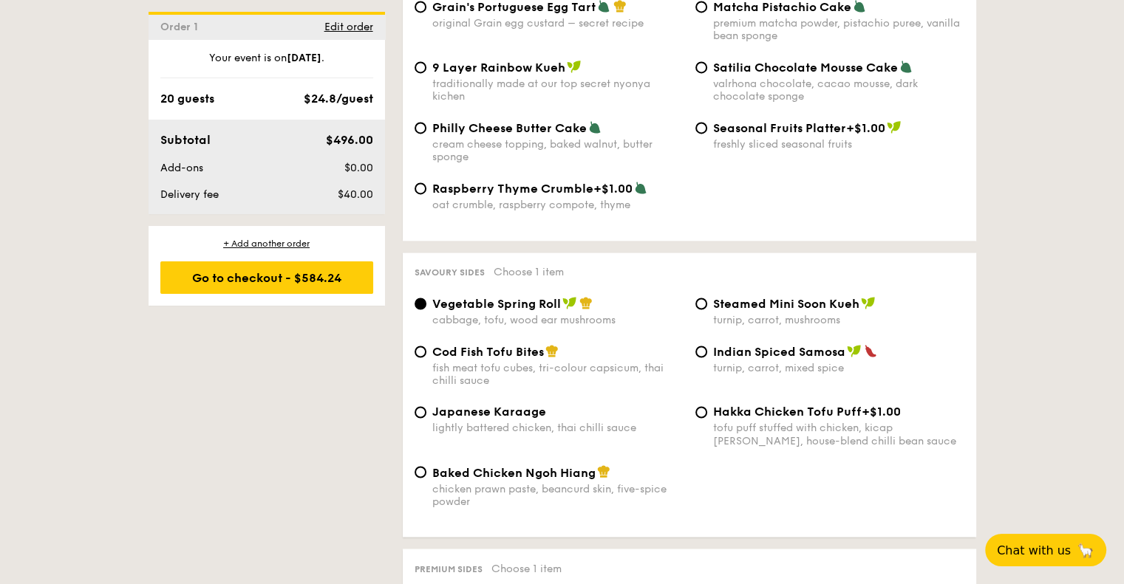
click at [520, 419] on span "Japanese Karaage" at bounding box center [489, 412] width 114 height 14
click at [426, 418] on input "Japanese Karaage lightly battered chicken, thai chilli sauce" at bounding box center [421, 412] width 12 height 12
radio input "true"
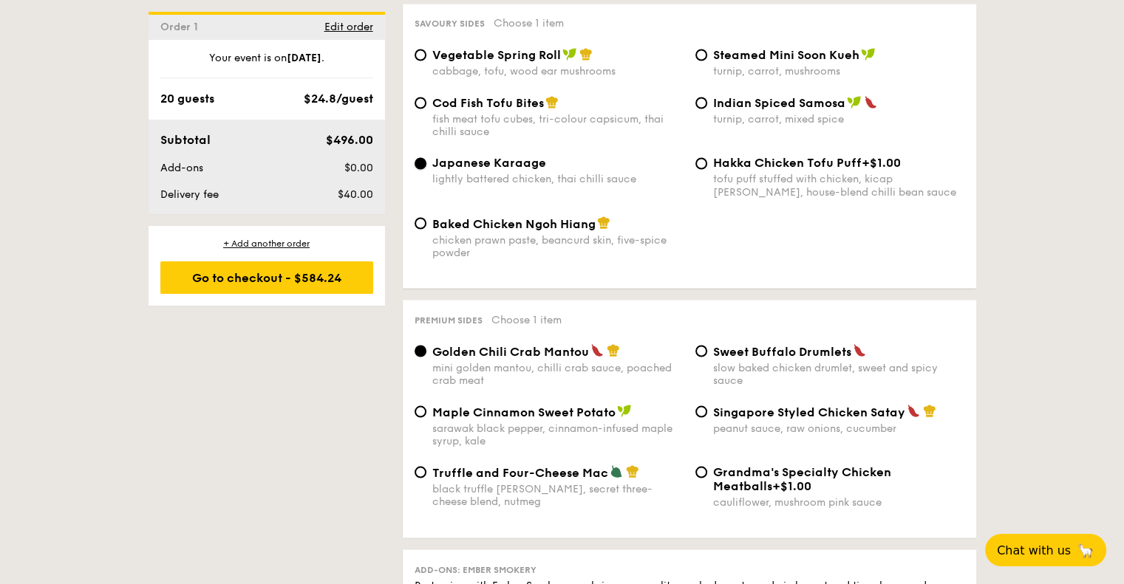
scroll to position [2736, 0]
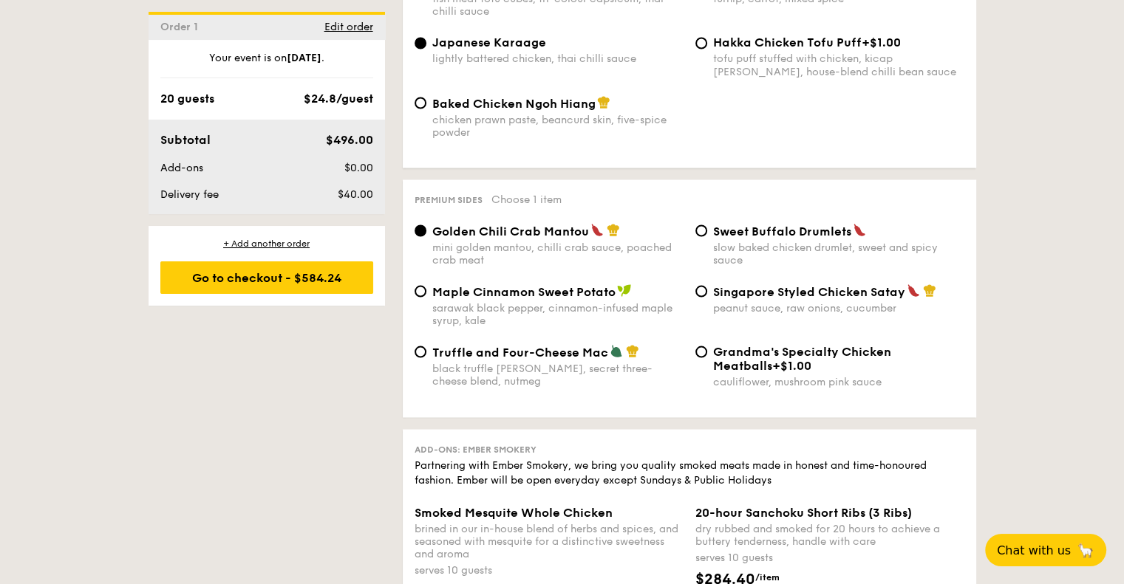
click at [564, 238] on span "Golden Chili Crab Mantou" at bounding box center [510, 231] width 157 height 14
click at [426, 236] on input "Golden Chili Crab Mantou mini golden mantou, chilli crab sauce, poached crab me…" at bounding box center [421, 231] width 12 height 12
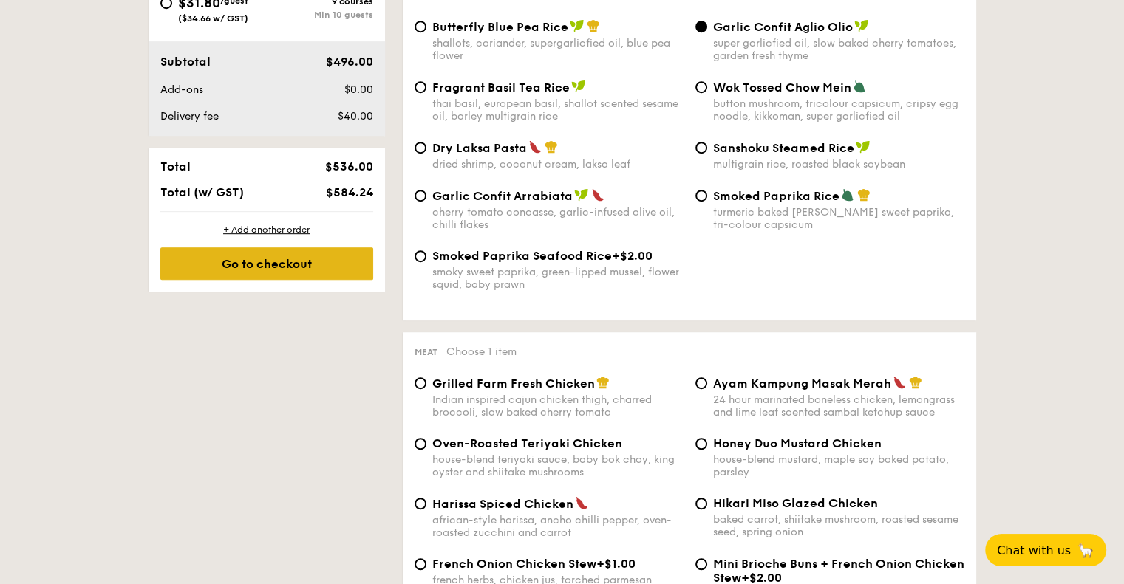
scroll to position [815, 0]
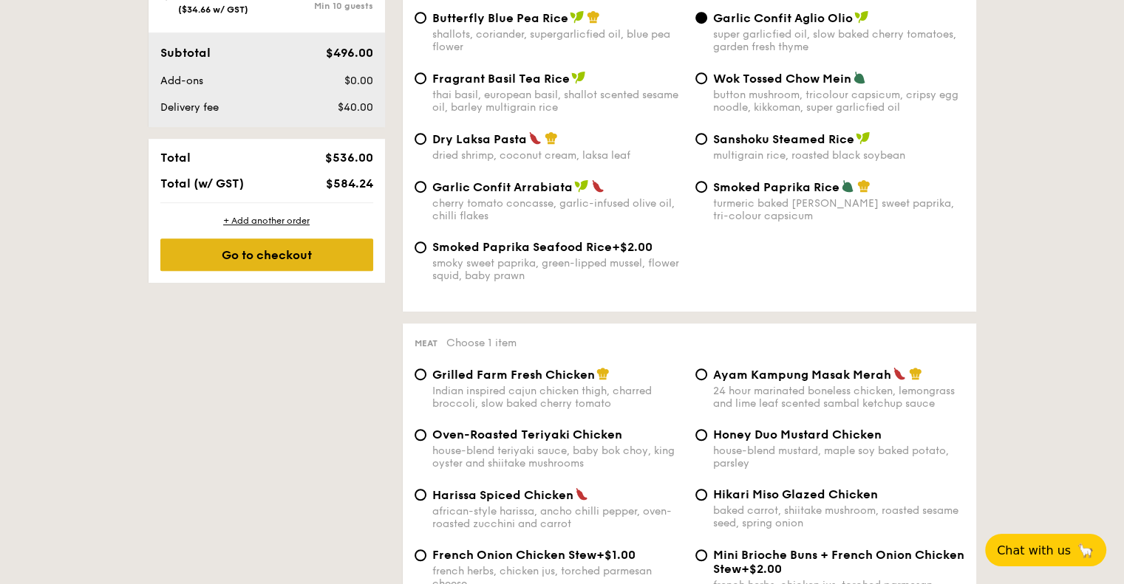
click at [269, 252] on div "Go to checkout" at bounding box center [266, 255] width 213 height 33
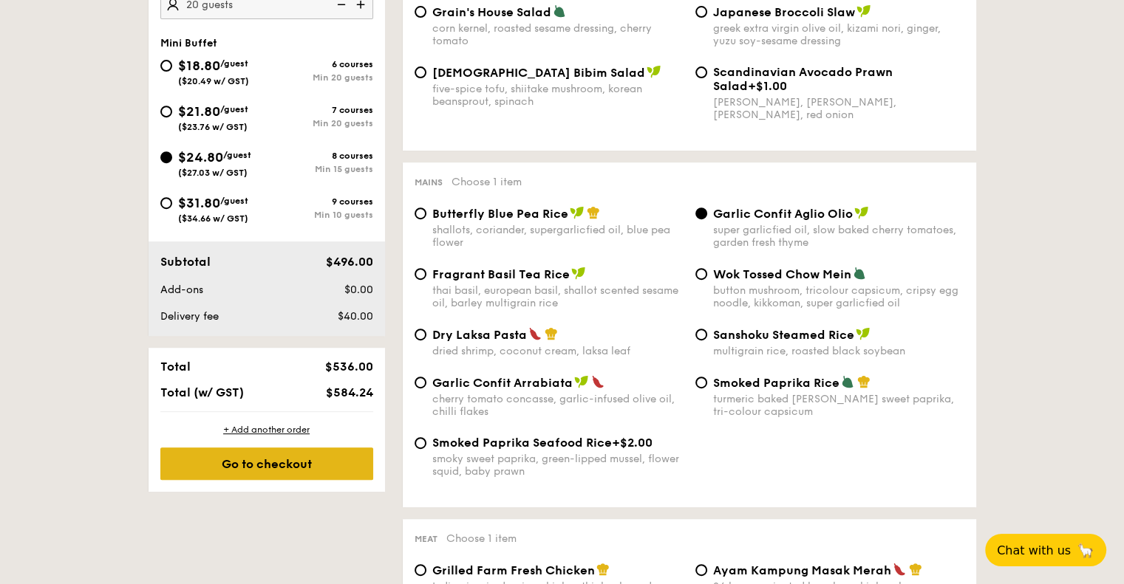
scroll to position [423, 0]
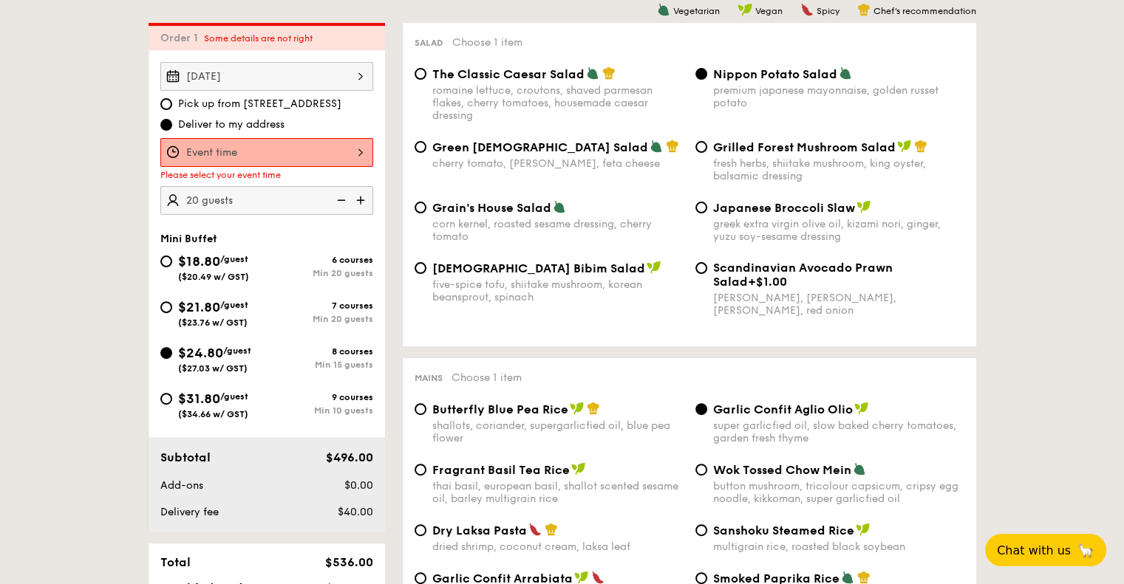
click at [284, 151] on div at bounding box center [266, 152] width 213 height 29
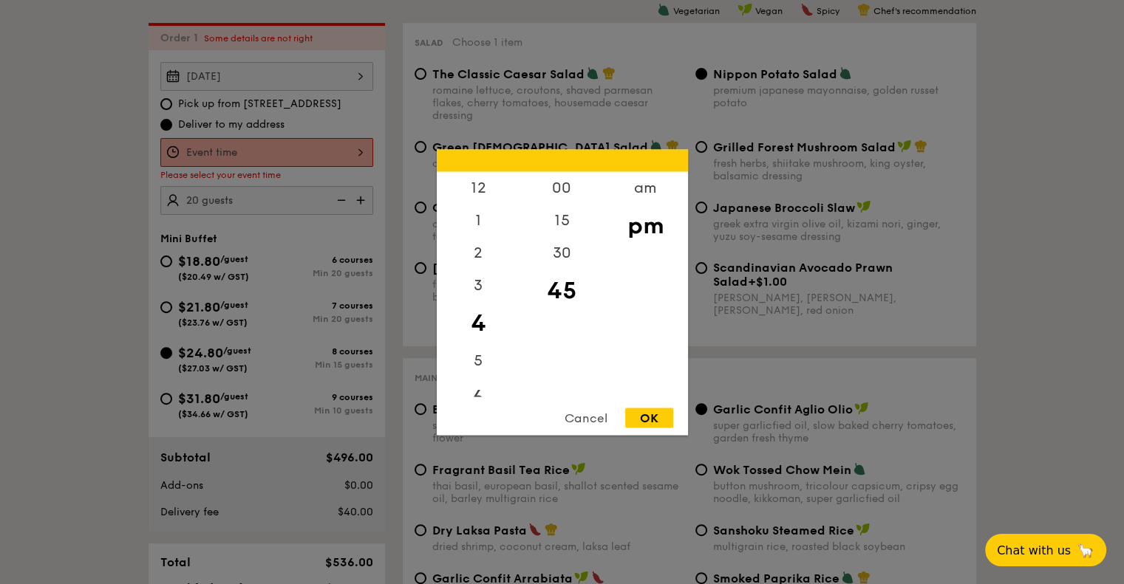
click at [477, 395] on div "6" at bounding box center [478, 398] width 83 height 43
click at [550, 253] on div "30" at bounding box center [561, 257] width 83 height 43
click at [649, 409] on div "12 1 2 3 4 5 6 7 8 9 10 11 00 15 30 45 am pm Cancel OK" at bounding box center [562, 292] width 251 height 286
click at [649, 416] on div "OK" at bounding box center [649, 418] width 48 height 20
type input "6:30PM"
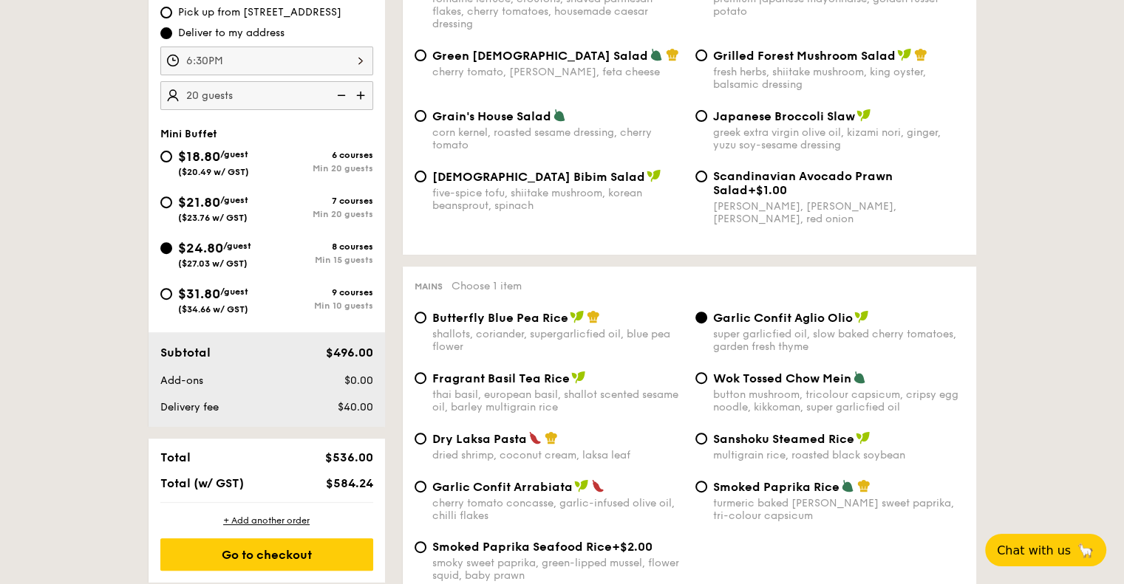
scroll to position [719, 0]
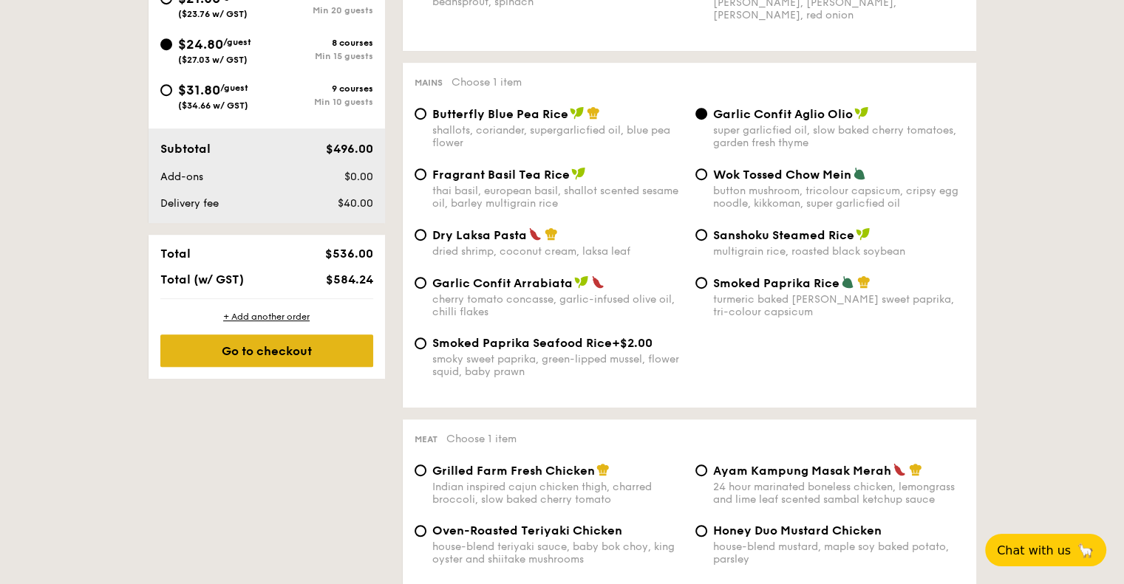
click at [306, 351] on div "Go to checkout" at bounding box center [266, 351] width 213 height 33
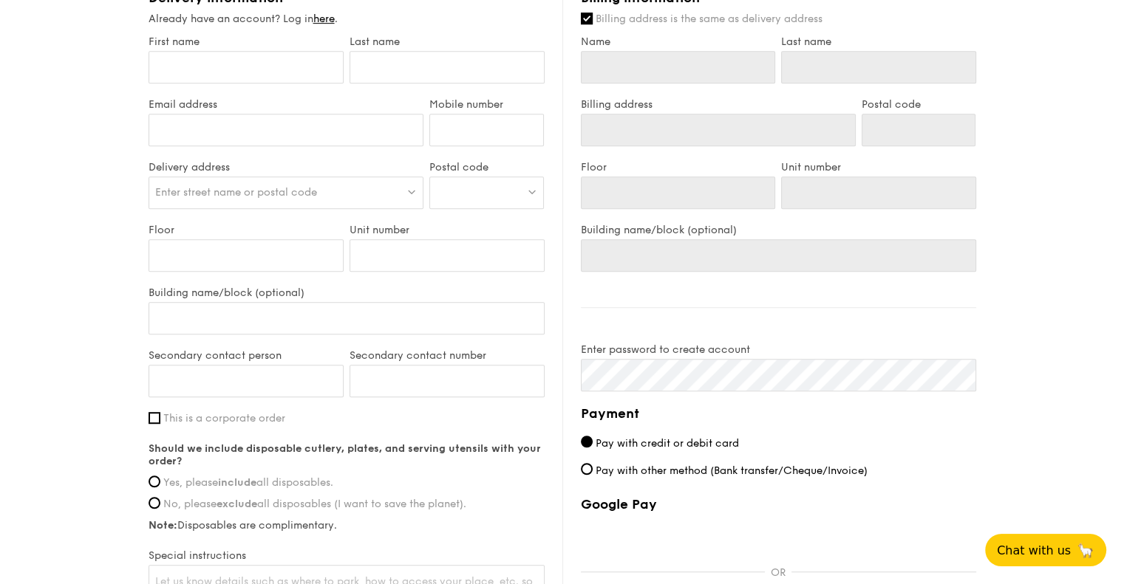
scroll to position [739, 0]
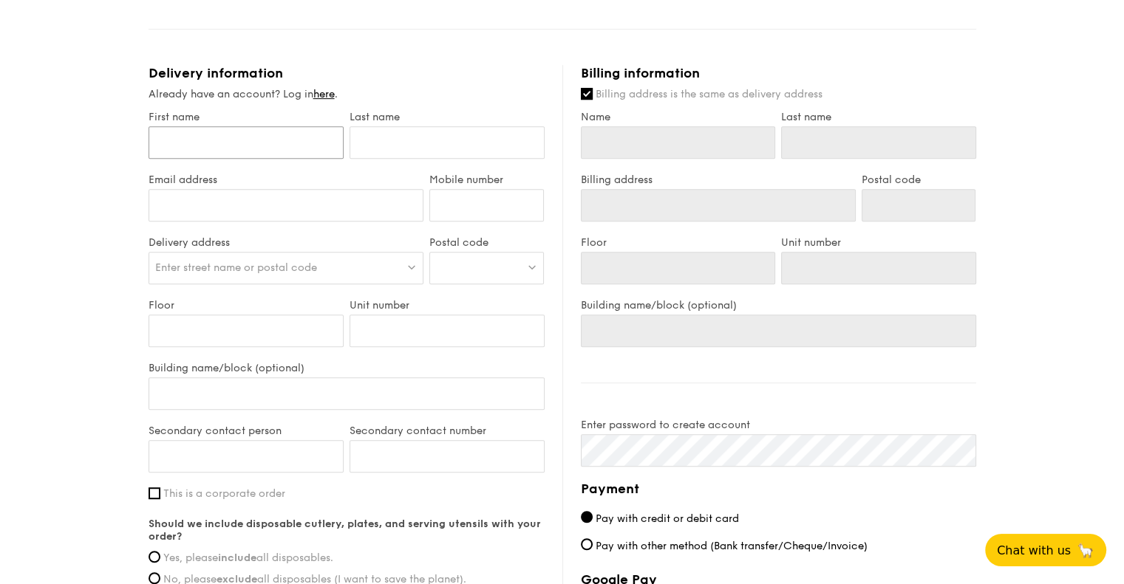
click at [296, 150] on input "First name" at bounding box center [246, 142] width 195 height 33
type input "Suah"
type input "Weiling"
type input "[EMAIL_ADDRESS][DOMAIN_NAME]"
type input "81808083"
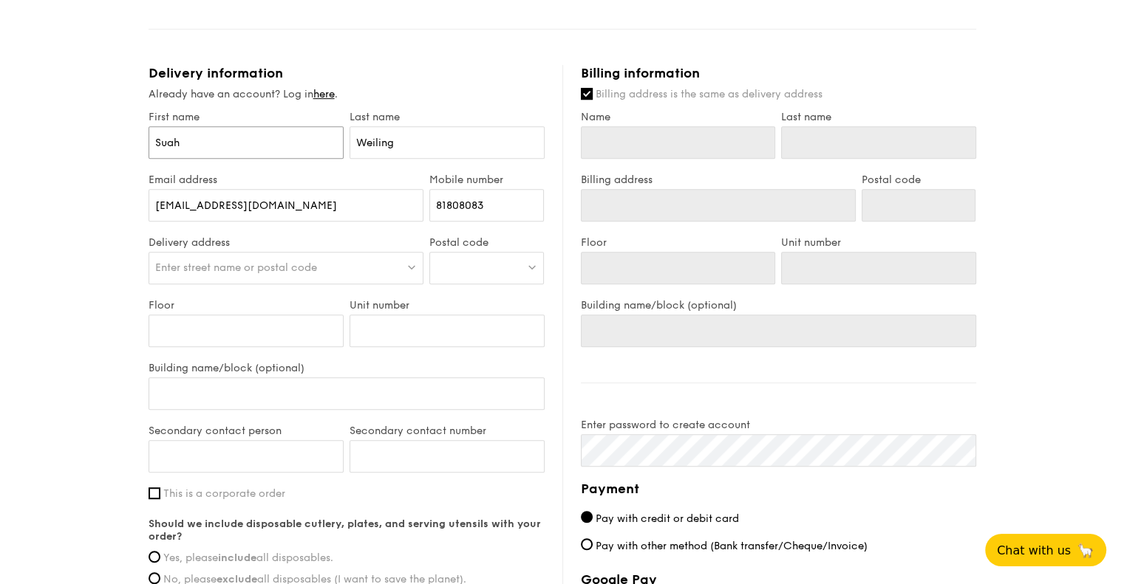
type input "Suah"
type input "Weiling"
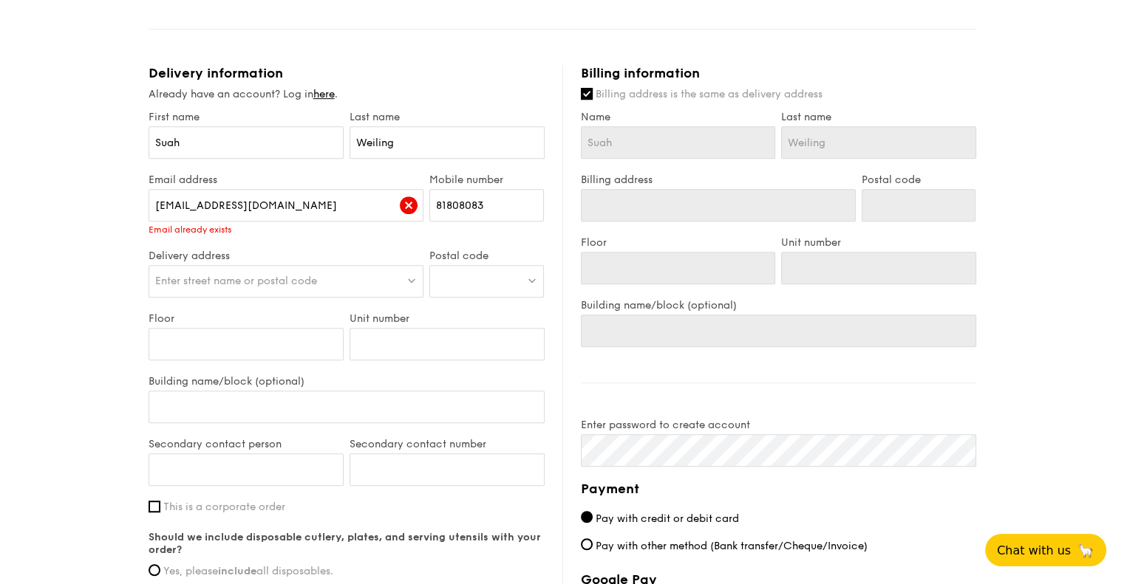
click at [303, 276] on span "Enter street name or postal code" at bounding box center [236, 281] width 162 height 13
click at [299, 209] on input "[EMAIL_ADDRESS][DOMAIN_NAME]" at bounding box center [287, 205] width 276 height 33
click at [332, 97] on link "here" at bounding box center [323, 94] width 21 height 13
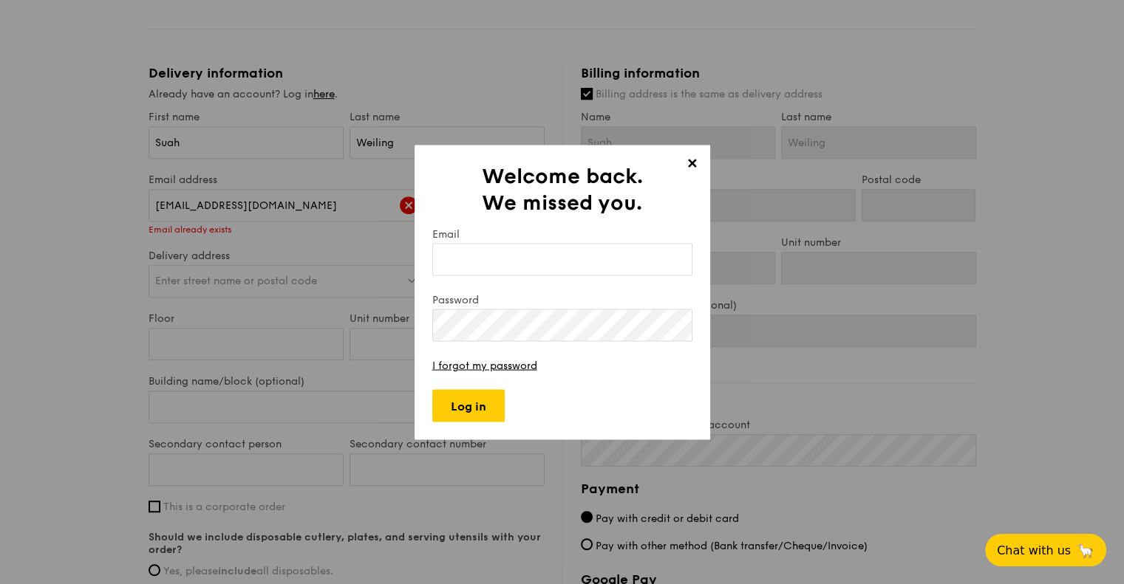
click at [520, 254] on input "Email" at bounding box center [562, 259] width 260 height 33
type input "[EMAIL_ADDRESS][DOMAIN_NAME]"
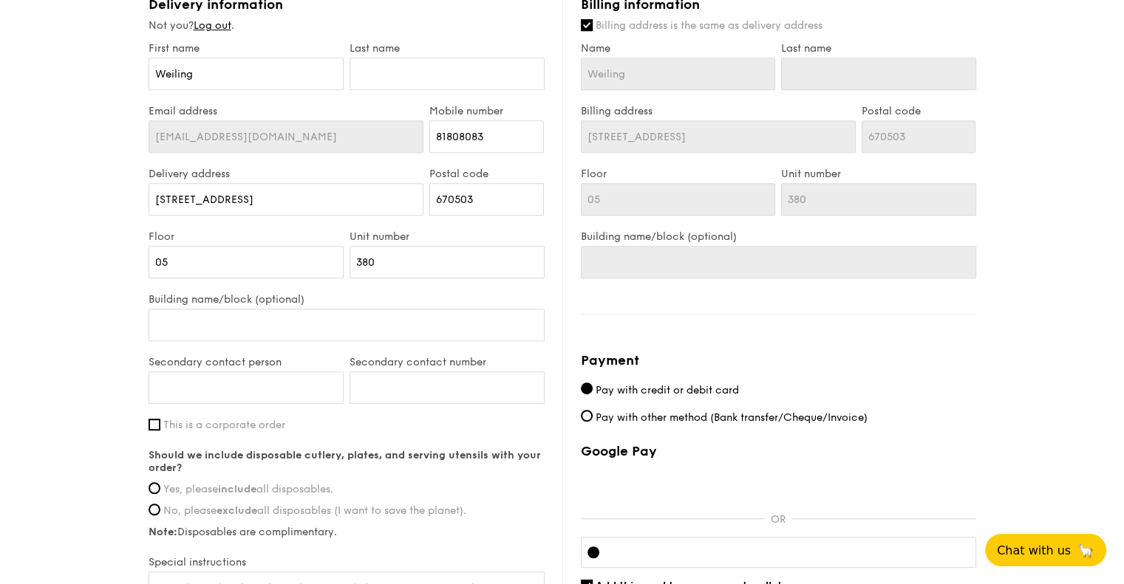
scroll to position [813, 0]
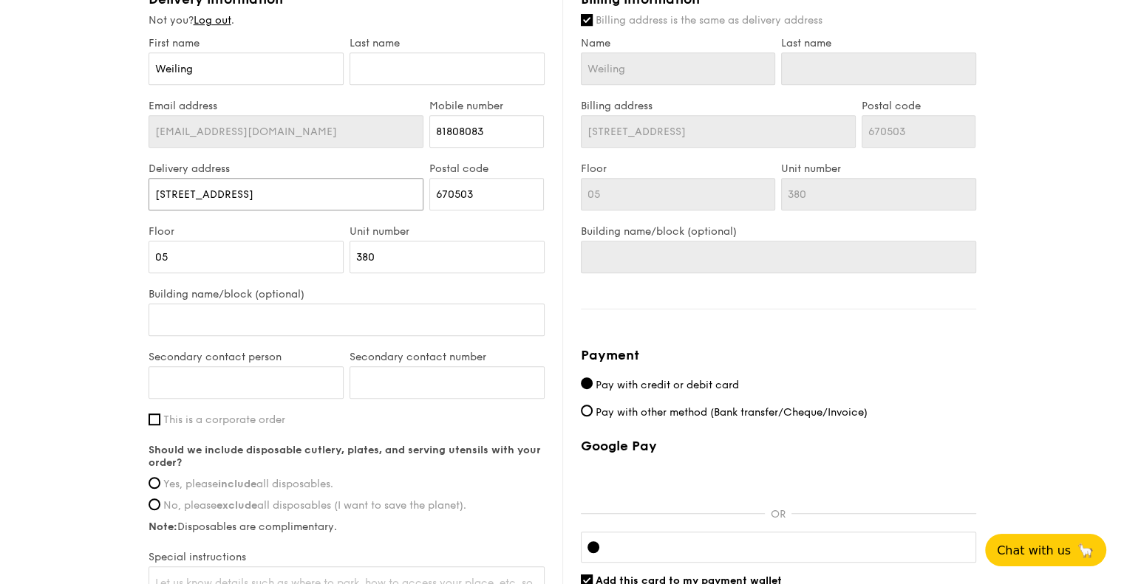
drag, startPoint x: 296, startPoint y: 188, endPoint x: 14, endPoint y: 185, distance: 282.3
type input "30"
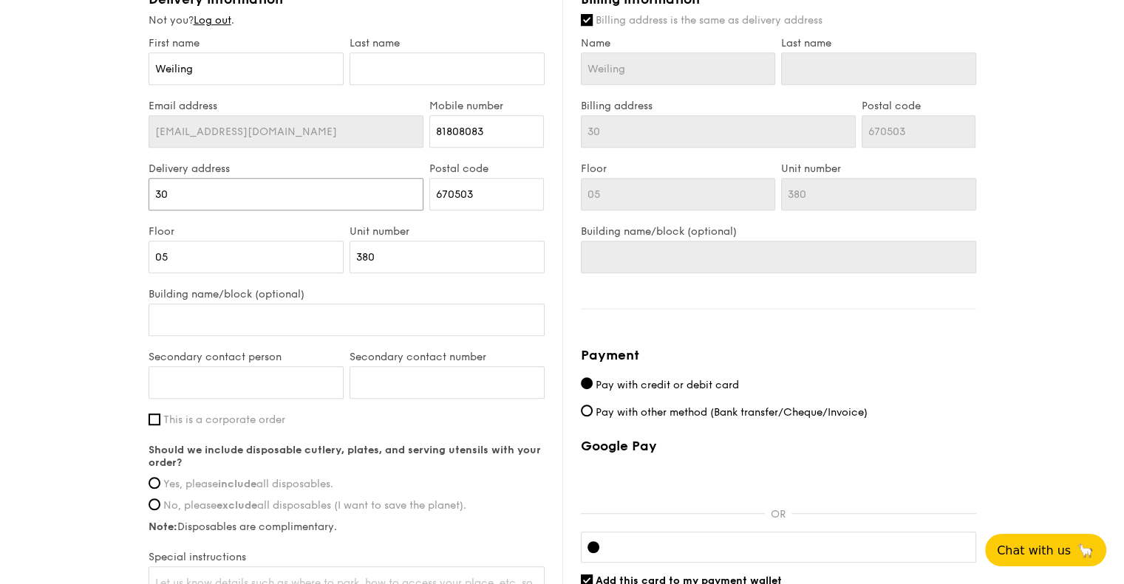
type input "30"
type input "30 色鬼"
type input "30 色鬼r"
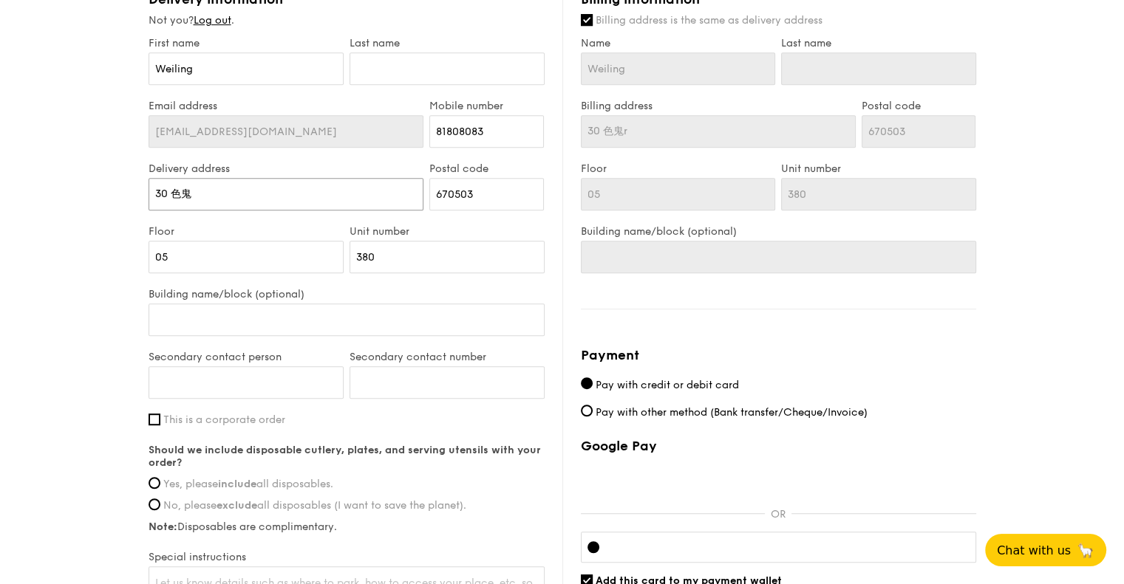
type input "30 色"
type input "30"
type input "30 se"
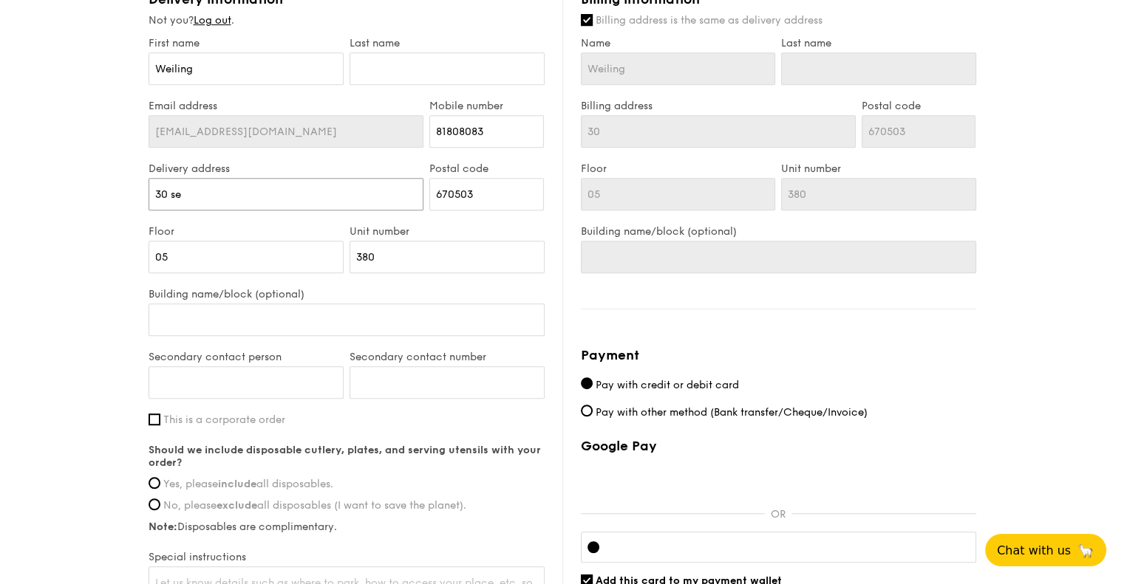
type input "30 se"
type input "30 seg"
type input "30 segr"
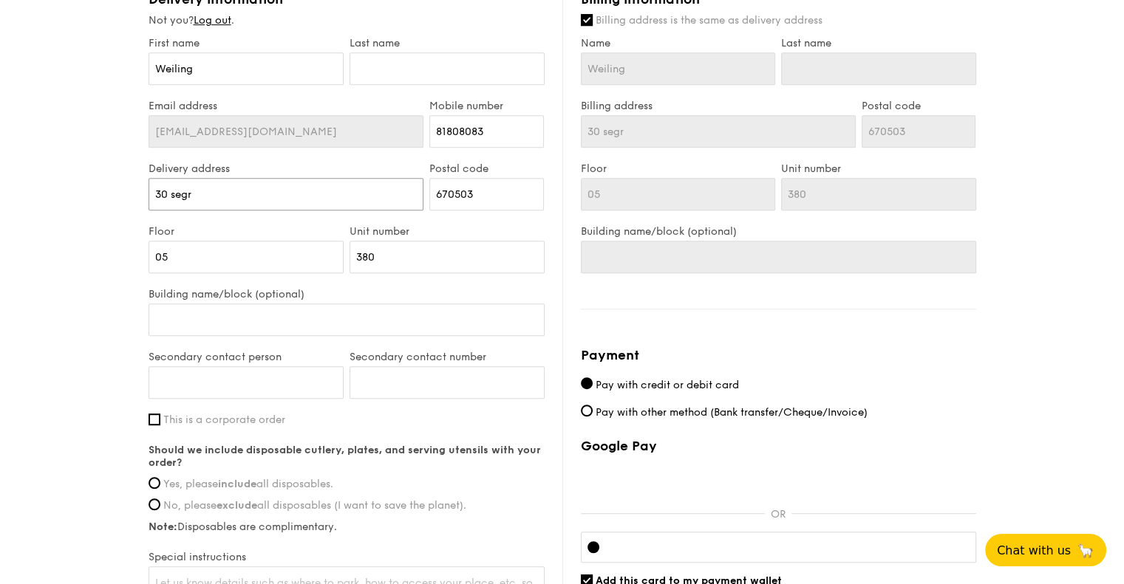
type input "30 segra"
type input "30 segrar"
type input "30 seg"
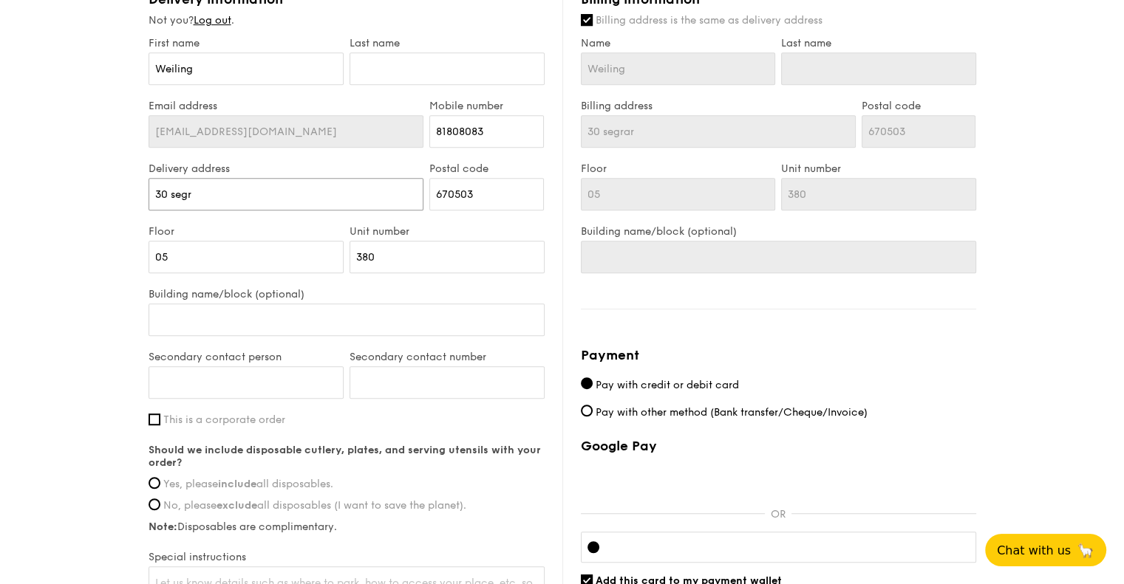
type input "30 seg"
type input "30 se"
type input "30 s"
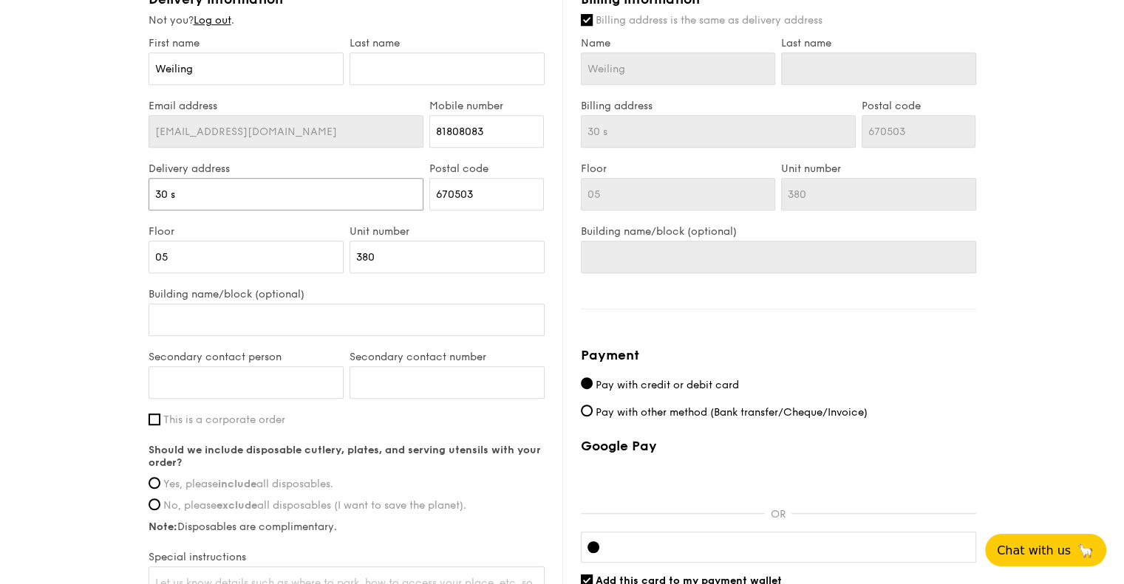
type input "[STREET_ADDRESS][PERSON_NAME]"
type input "677721"
type input "[STREET_ADDRESS][PERSON_NAME]"
type input "677721"
click at [378, 189] on input "[STREET_ADDRESS][PERSON_NAME]" at bounding box center [287, 194] width 276 height 33
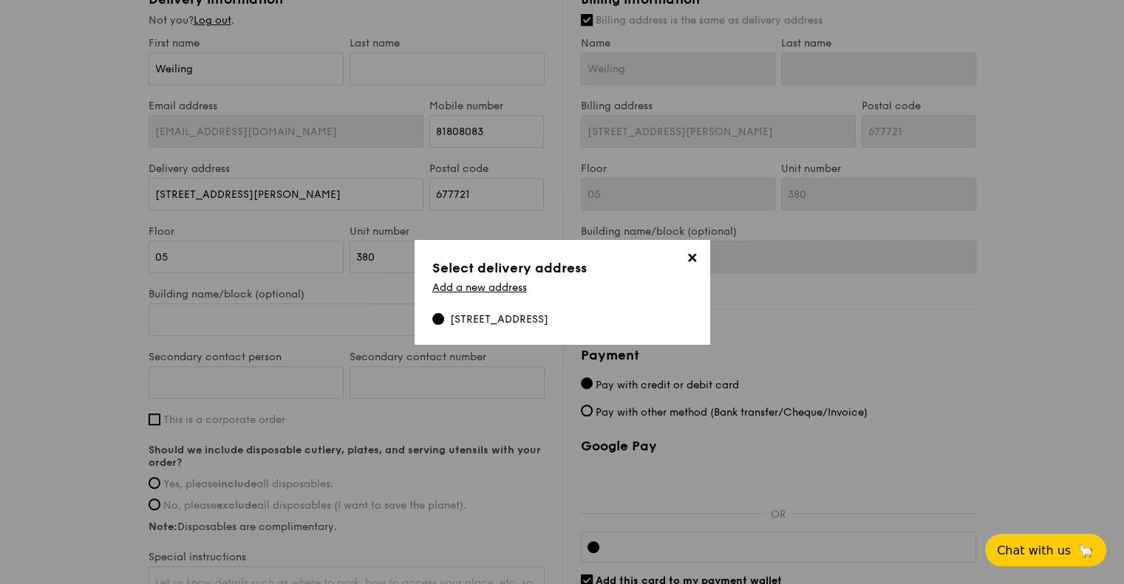
click at [683, 259] on span "✕" at bounding box center [692, 260] width 21 height 21
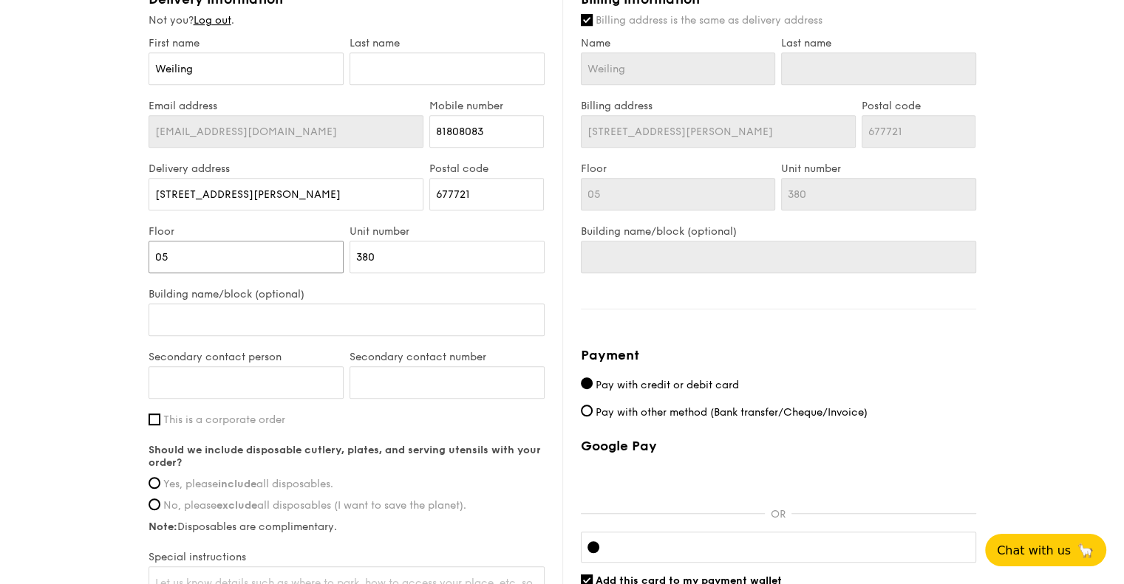
drag, startPoint x: 261, startPoint y: 250, endPoint x: 63, endPoint y: 244, distance: 198.1
type input "18"
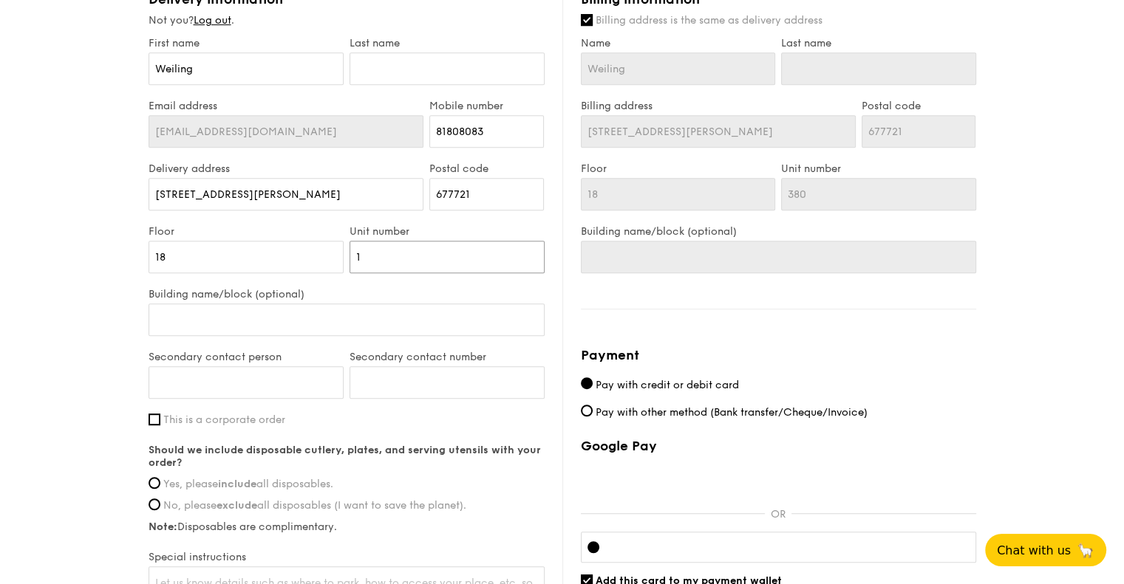
type input "18"
type input "1"
type input "15"
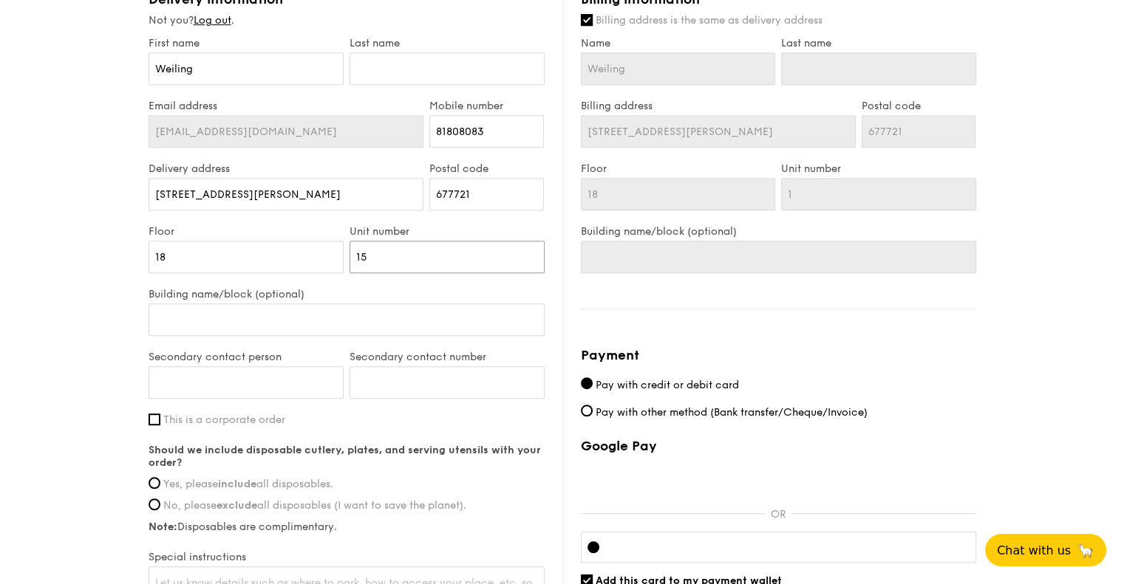
type input "15"
type input "1"
type input "12"
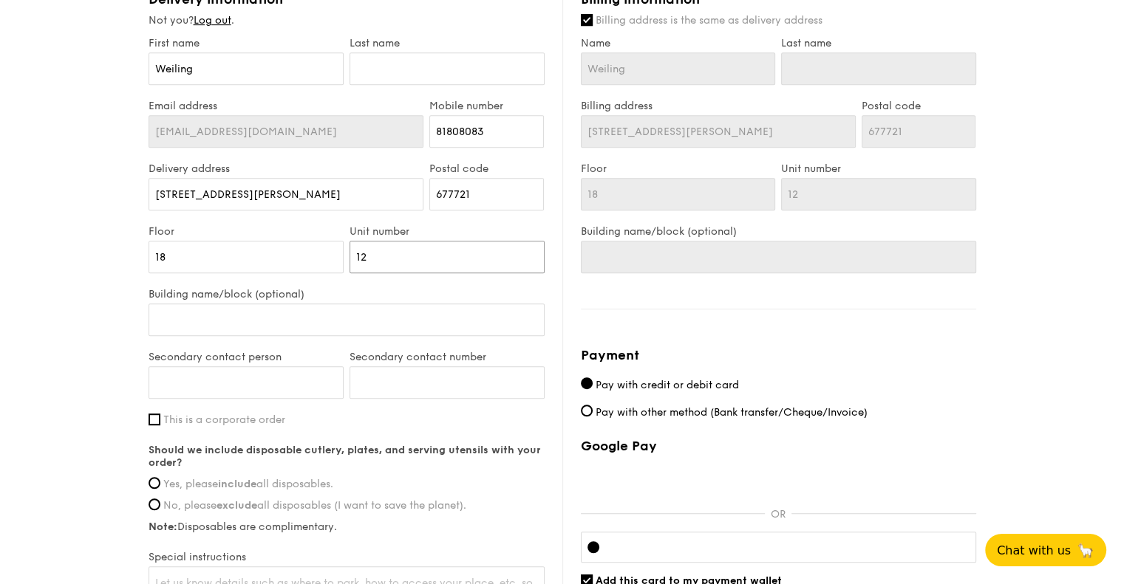
type input "12"
click at [290, 309] on input "Building name/block (optional)" at bounding box center [347, 320] width 396 height 33
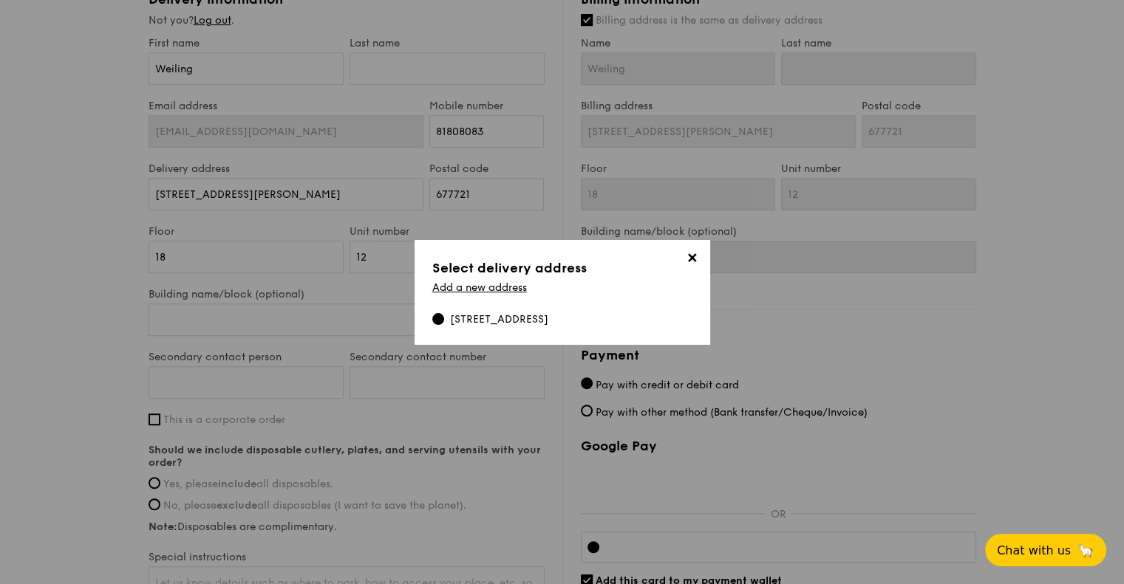
click at [689, 258] on span "✕" at bounding box center [692, 260] width 21 height 21
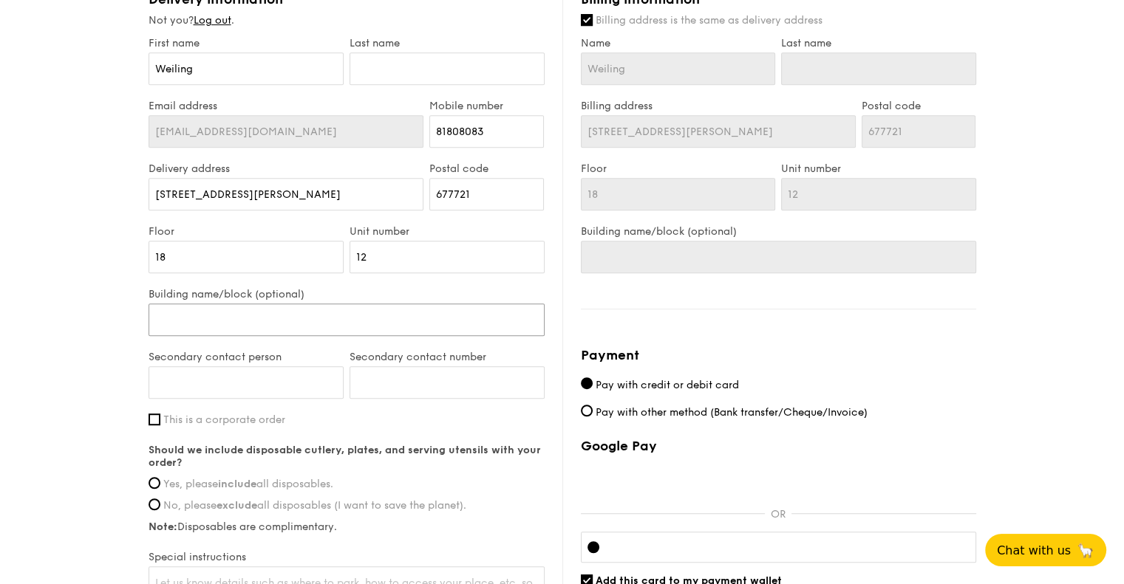
click at [347, 315] on input "Building name/block (optional)" at bounding box center [347, 320] width 396 height 33
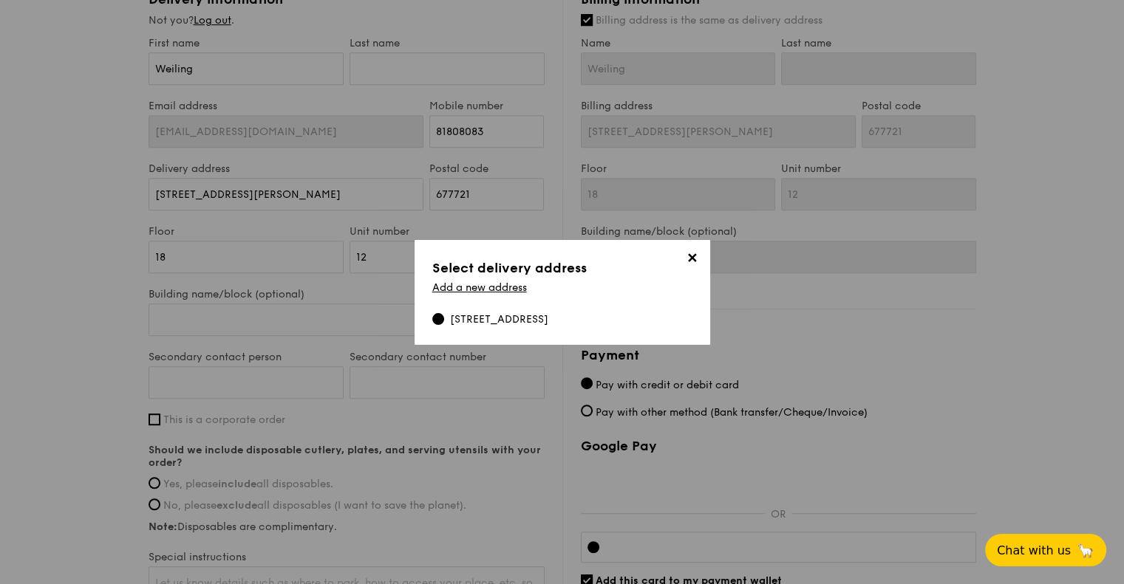
click at [476, 276] on h3 "Select delivery address" at bounding box center [562, 268] width 260 height 21
click at [478, 283] on link "Add a new address" at bounding box center [479, 288] width 95 height 13
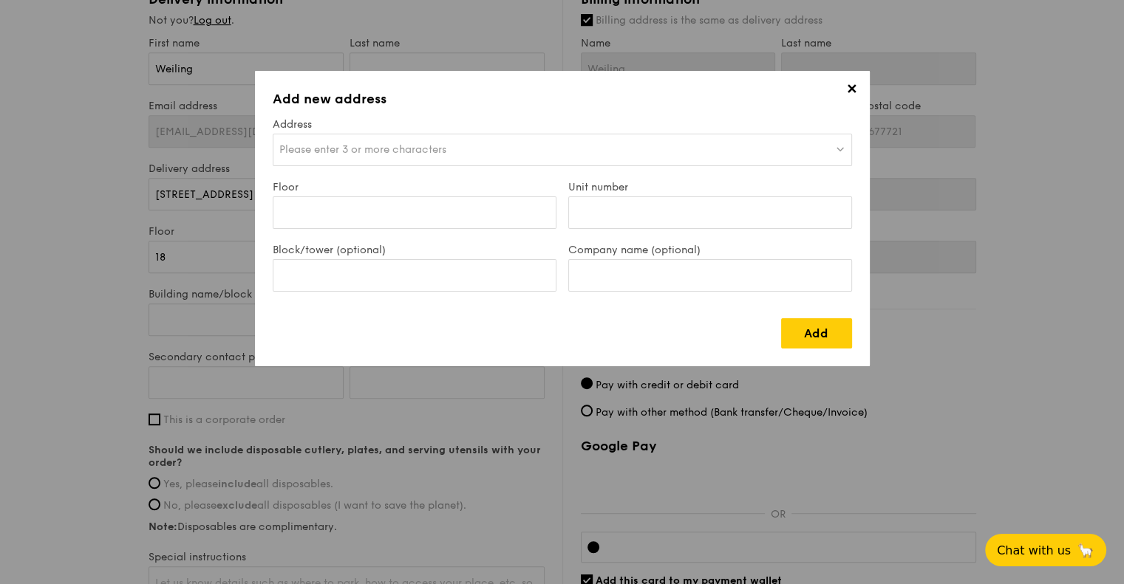
click at [434, 191] on label "Floor" at bounding box center [415, 187] width 284 height 13
click at [434, 197] on input "Floor" at bounding box center [415, 213] width 284 height 33
click at [440, 146] on span "Please enter 3 or more characters" at bounding box center [362, 149] width 167 height 13
type input "30 [PERSON_NAME]"
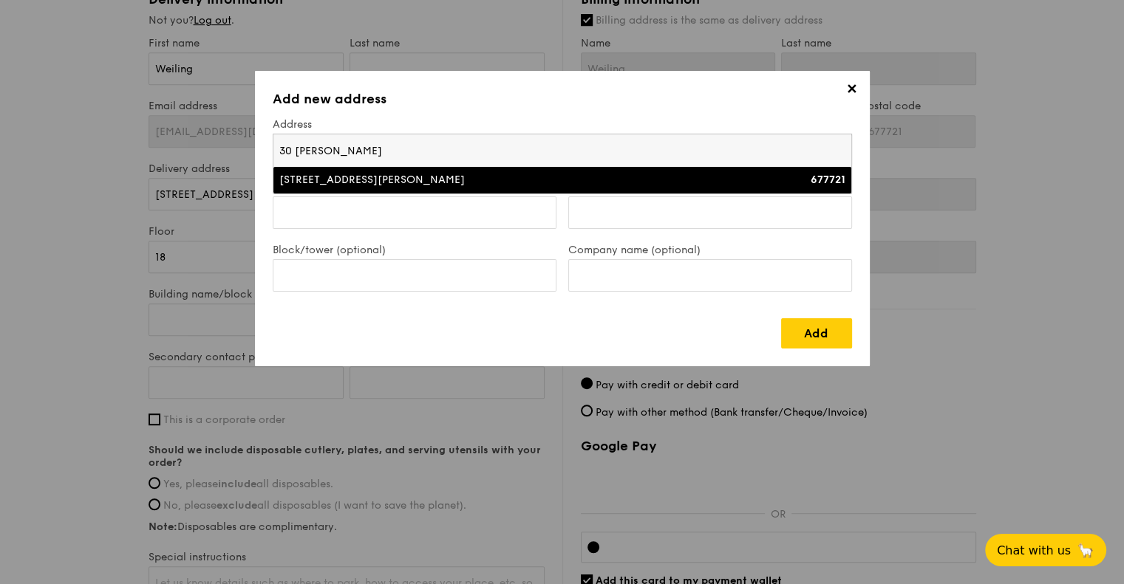
click at [360, 180] on div "[STREET_ADDRESS][PERSON_NAME]" at bounding box center [491, 180] width 425 height 15
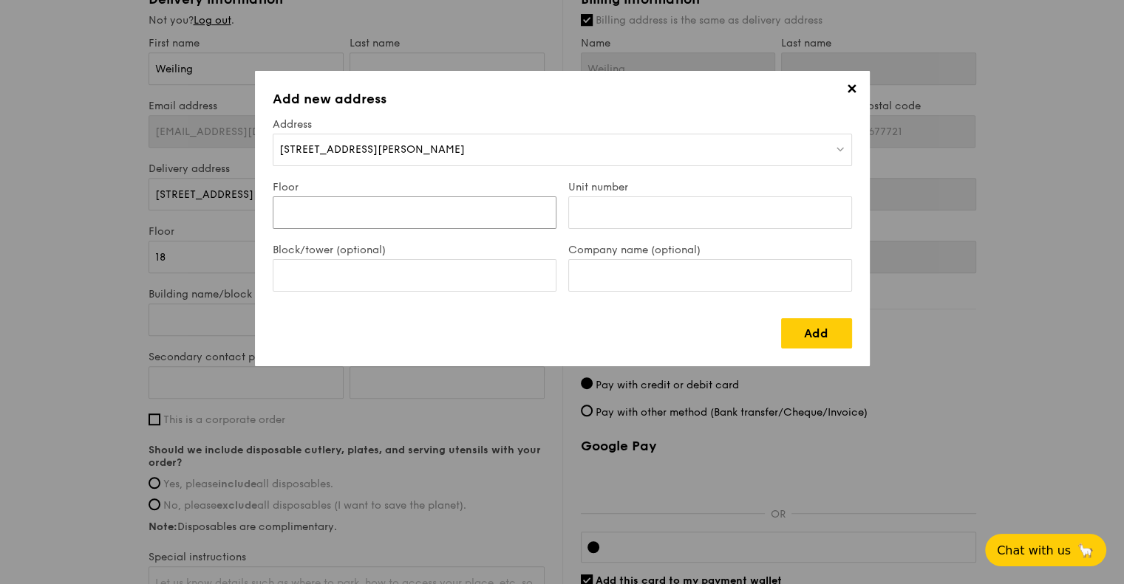
click at [420, 209] on input "Floor" at bounding box center [415, 213] width 284 height 33
type input "18"
click at [703, 218] on input "Unit number" at bounding box center [710, 213] width 284 height 33
type input "12"
click at [405, 271] on input "Block/tower (optional)" at bounding box center [415, 275] width 284 height 33
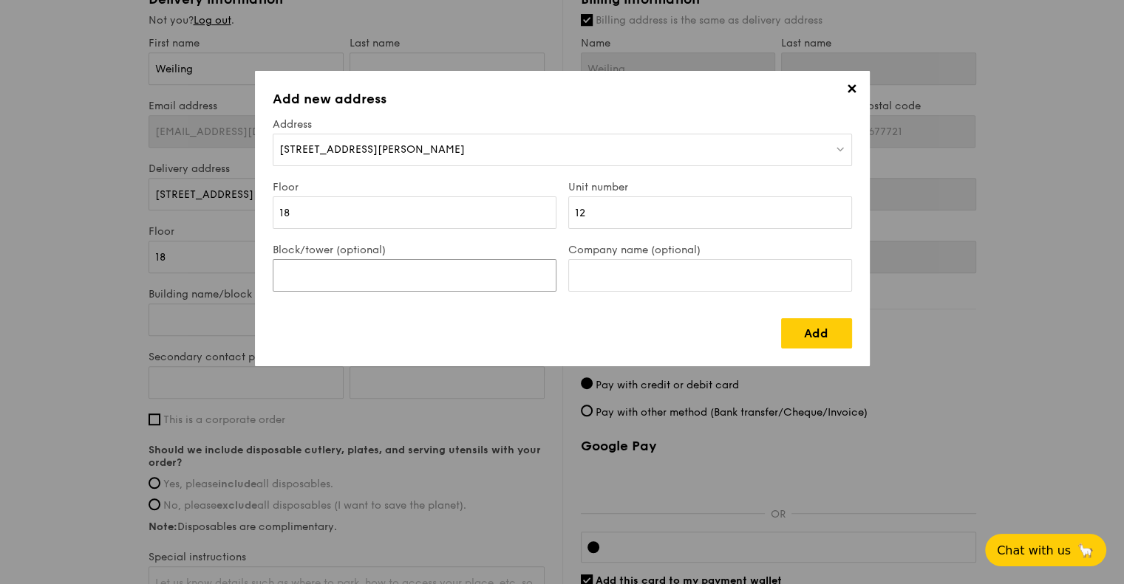
type input "X"
type input "C"
click at [787, 334] on link "Add" at bounding box center [816, 333] width 71 height 30
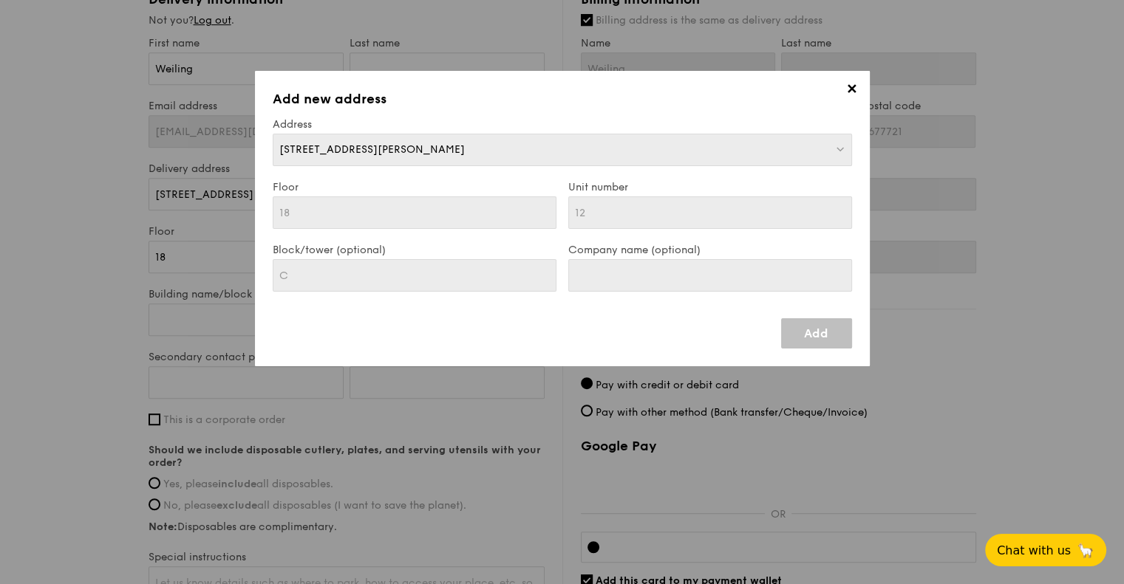
type input "[STREET_ADDRESS][PERSON_NAME]"
type input "C"
type input "[STREET_ADDRESS][PERSON_NAME]"
type input "C"
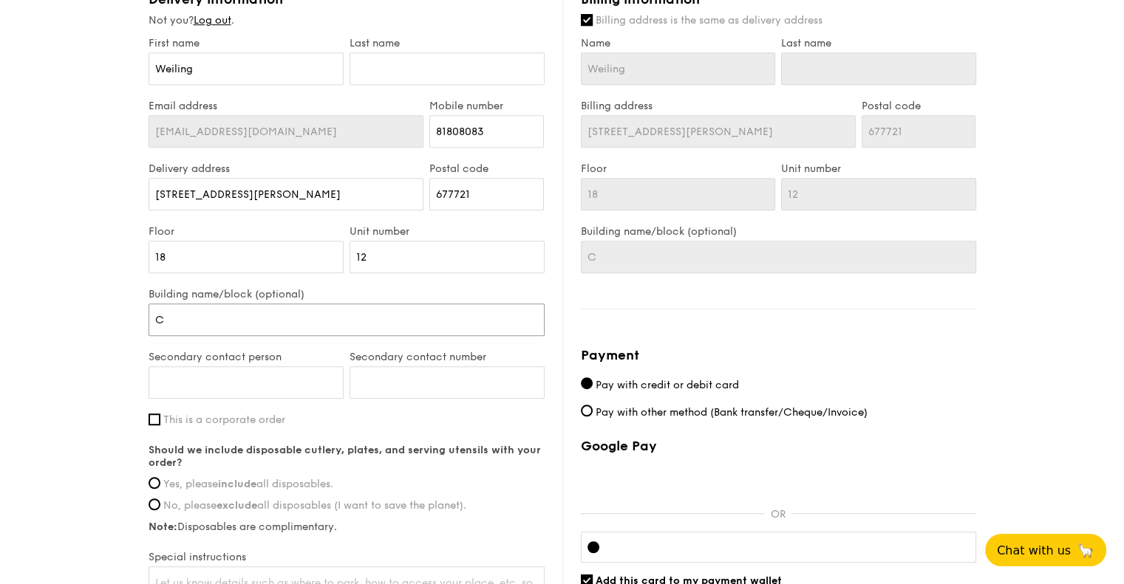
click at [293, 313] on input "C" at bounding box center [347, 320] width 396 height 33
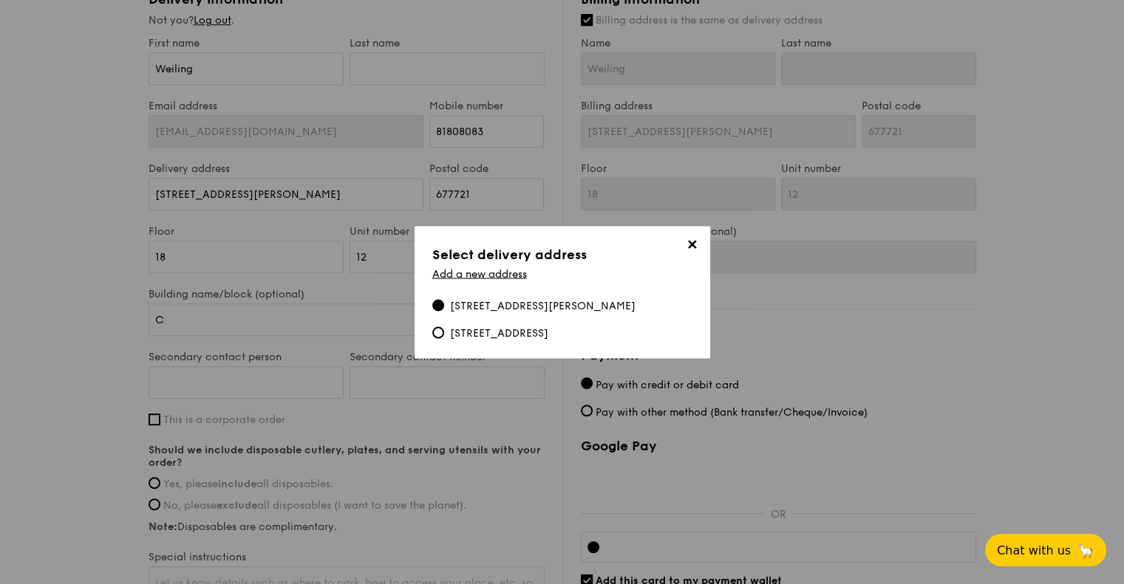
click at [547, 306] on div "[STREET_ADDRESS][PERSON_NAME]" at bounding box center [542, 306] width 185 height 15
click at [444, 306] on input "[STREET_ADDRESS][PERSON_NAME]" at bounding box center [438, 305] width 12 height 12
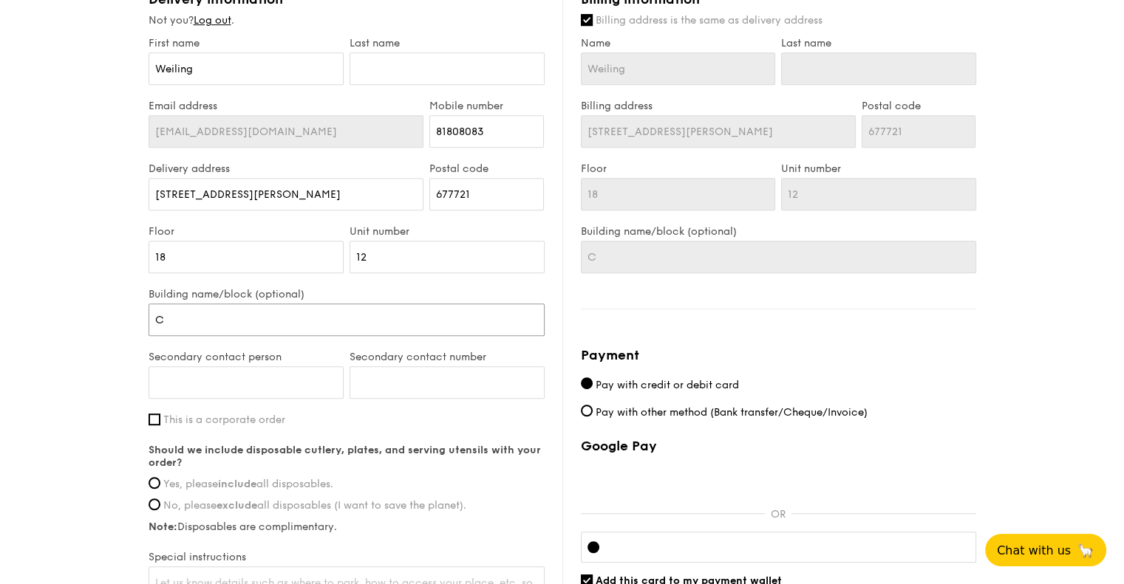
click at [330, 325] on input "C" at bounding box center [347, 320] width 396 height 33
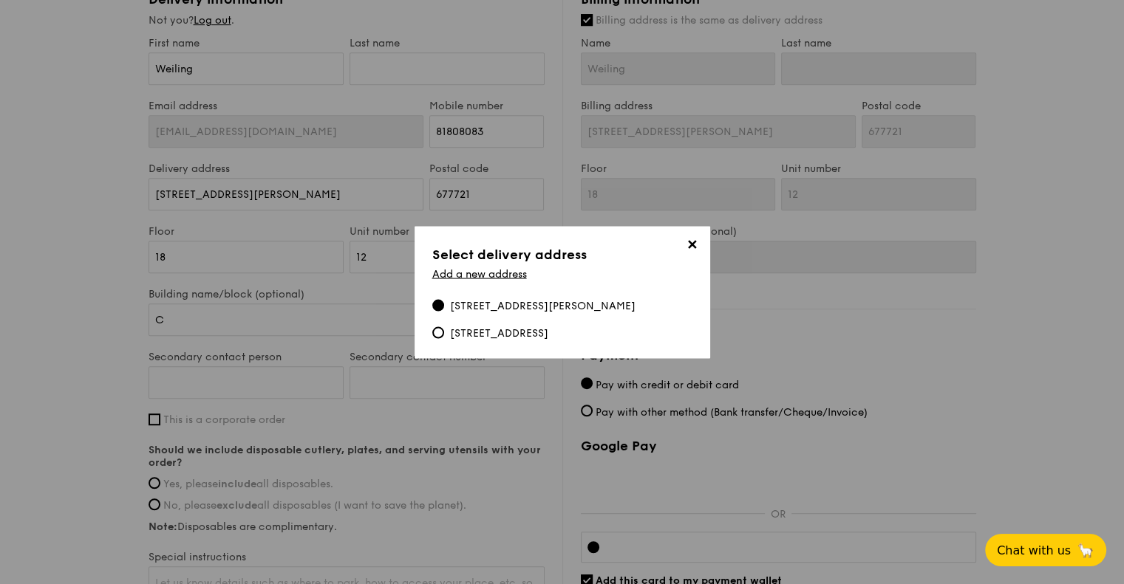
click at [537, 302] on div "[STREET_ADDRESS][PERSON_NAME]" at bounding box center [542, 306] width 185 height 15
click at [444, 302] on input "[STREET_ADDRESS][PERSON_NAME]" at bounding box center [438, 305] width 12 height 12
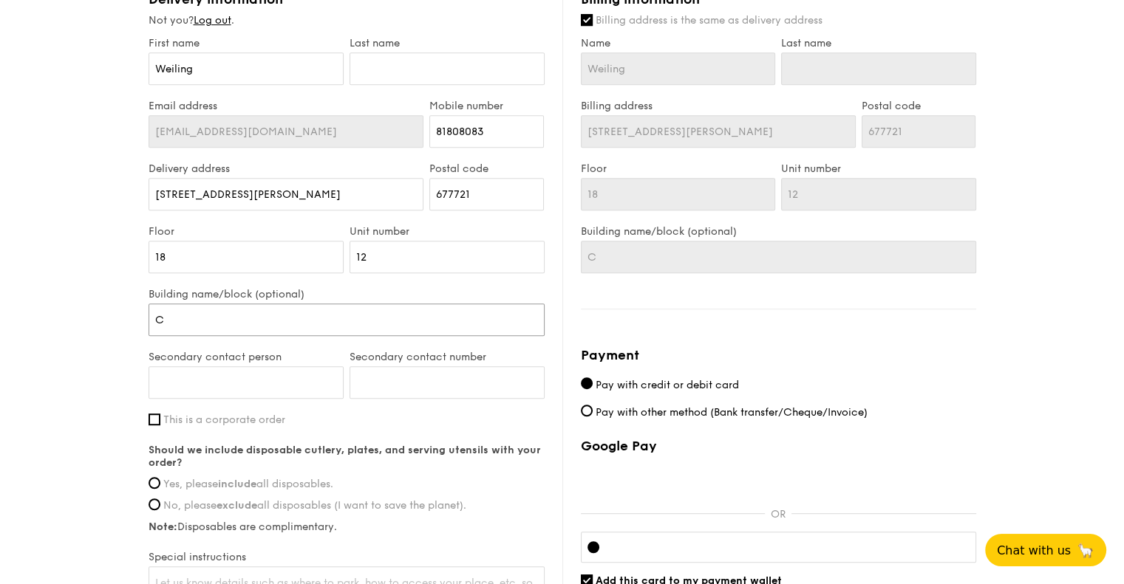
click at [287, 315] on input "C" at bounding box center [347, 320] width 396 height 33
click at [232, 321] on input "C" at bounding box center [347, 320] width 396 height 33
click at [338, 187] on input "[STREET_ADDRESS][PERSON_NAME]" at bounding box center [287, 194] width 276 height 33
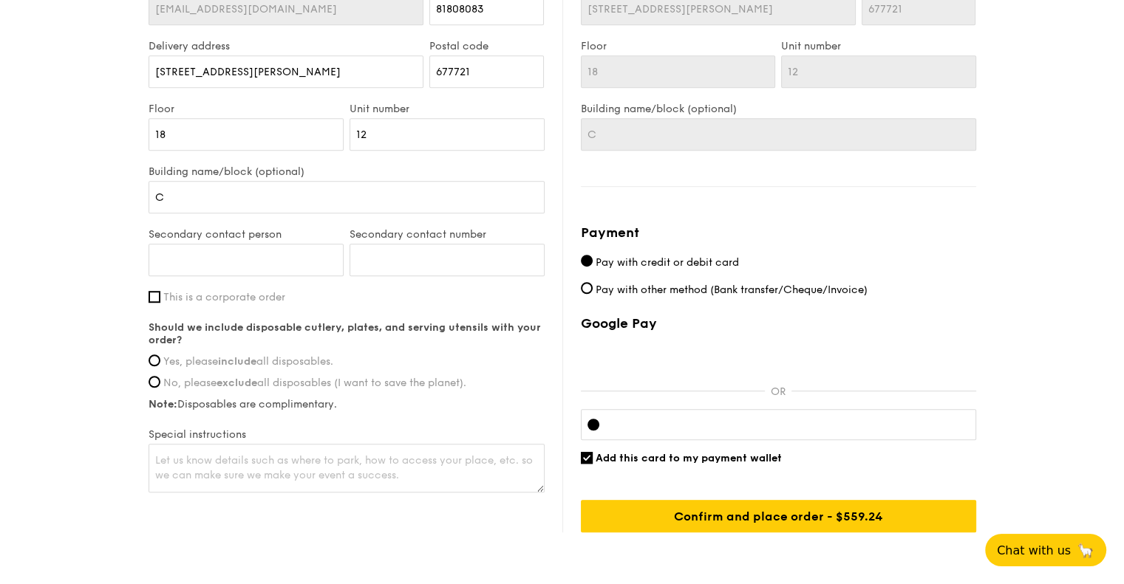
scroll to position [961, 0]
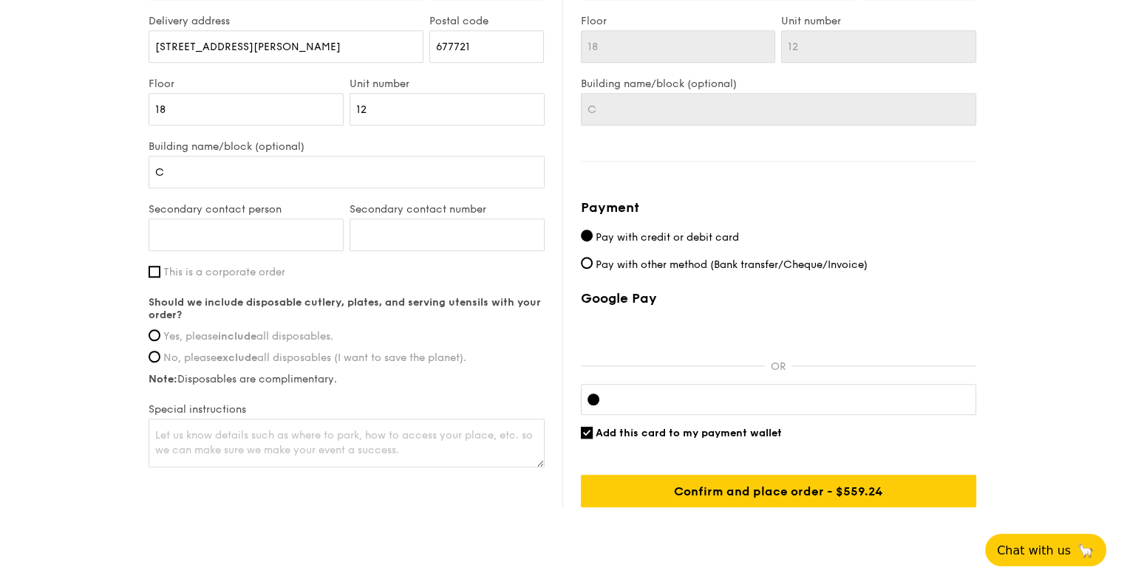
click at [323, 335] on span "Yes, please include all disposables." at bounding box center [248, 336] width 170 height 13
click at [160, 335] on input "Yes, please include all disposables." at bounding box center [155, 336] width 12 height 12
radio input "true"
click at [386, 453] on textarea at bounding box center [347, 443] width 396 height 49
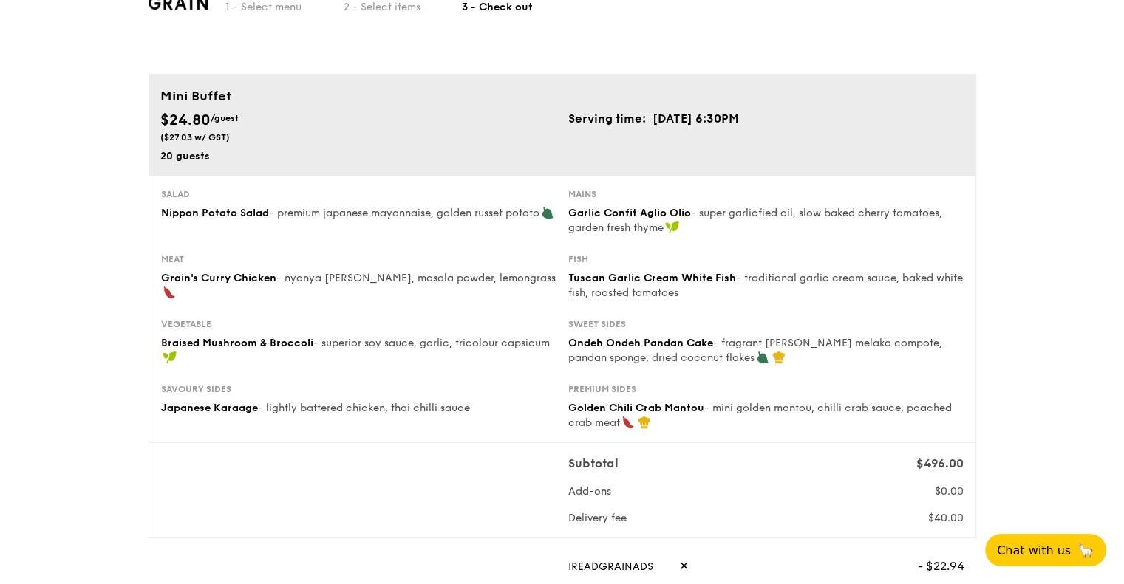
scroll to position [222, 0]
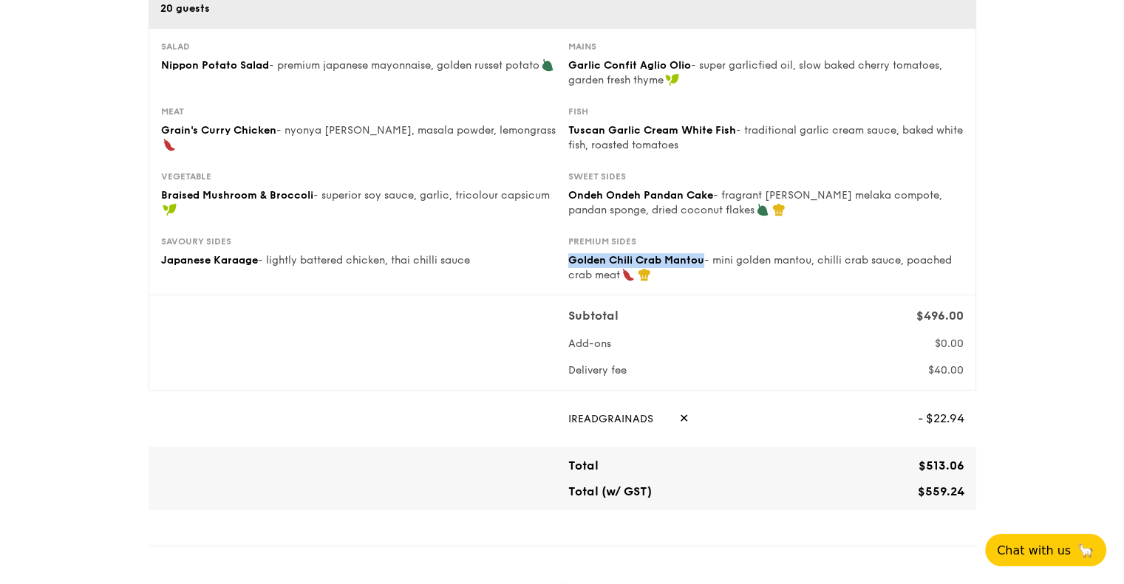
drag, startPoint x: 571, startPoint y: 258, endPoint x: 703, endPoint y: 256, distance: 131.5
click at [703, 256] on span "Golden Chili Crab Mantou" at bounding box center [636, 260] width 136 height 13
copy span "Golden Chili Crab Mantou"
click at [828, 259] on span "- mini golden mantou, chilli crab sauce, poached crab meat" at bounding box center [759, 267] width 383 height 27
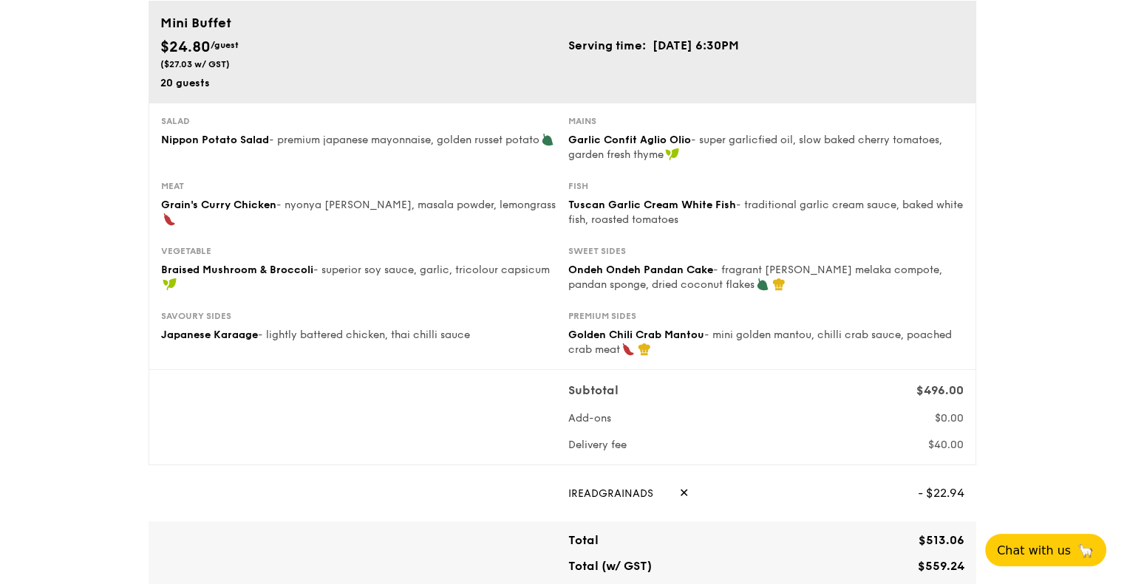
scroll to position [148, 0]
